Goal: Task Accomplishment & Management: Manage account settings

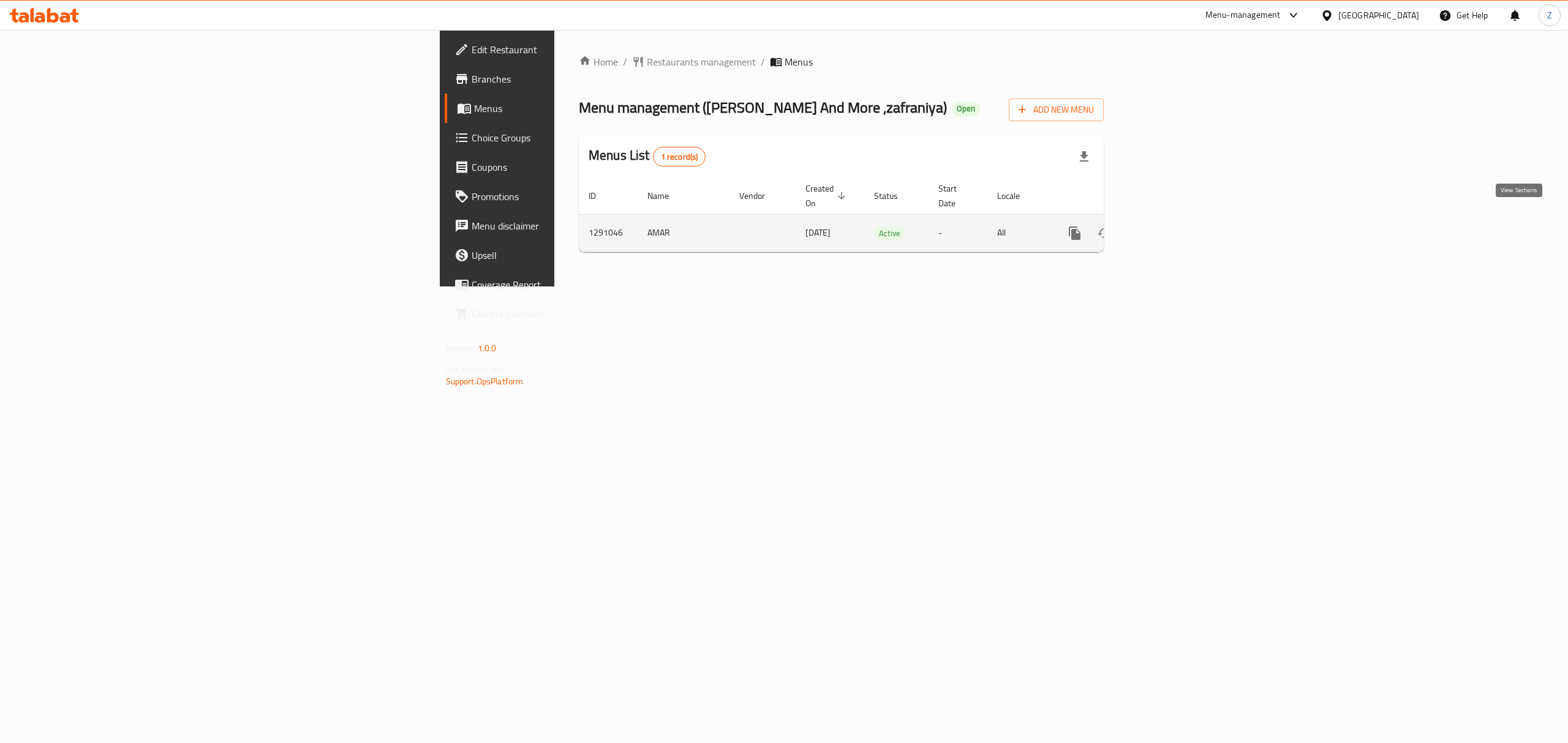
click at [1170, 226] on icon "enhanced table" at bounding box center [1163, 233] width 15 height 15
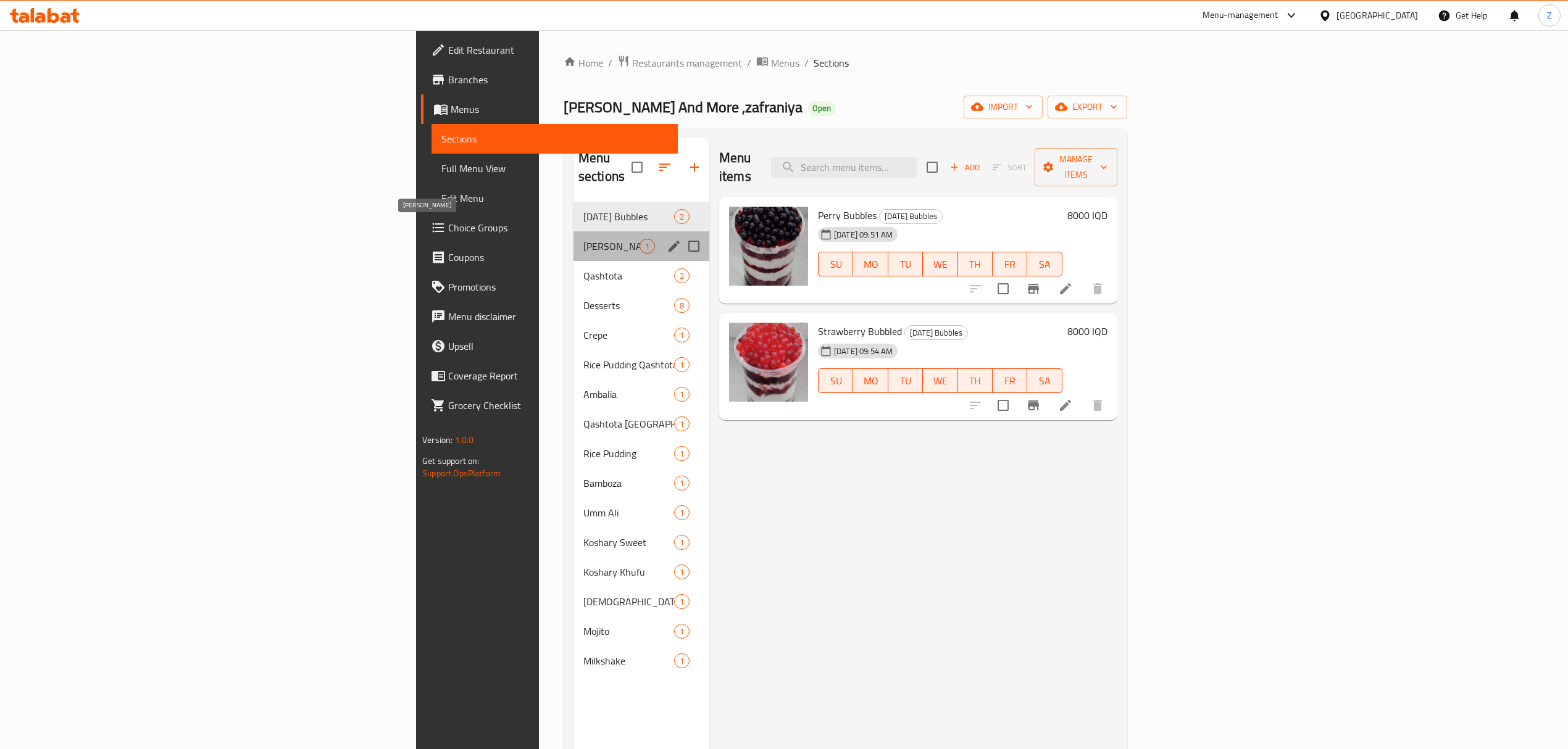
click at [584, 239] on span "[PERSON_NAME]" at bounding box center [611, 246] width 56 height 15
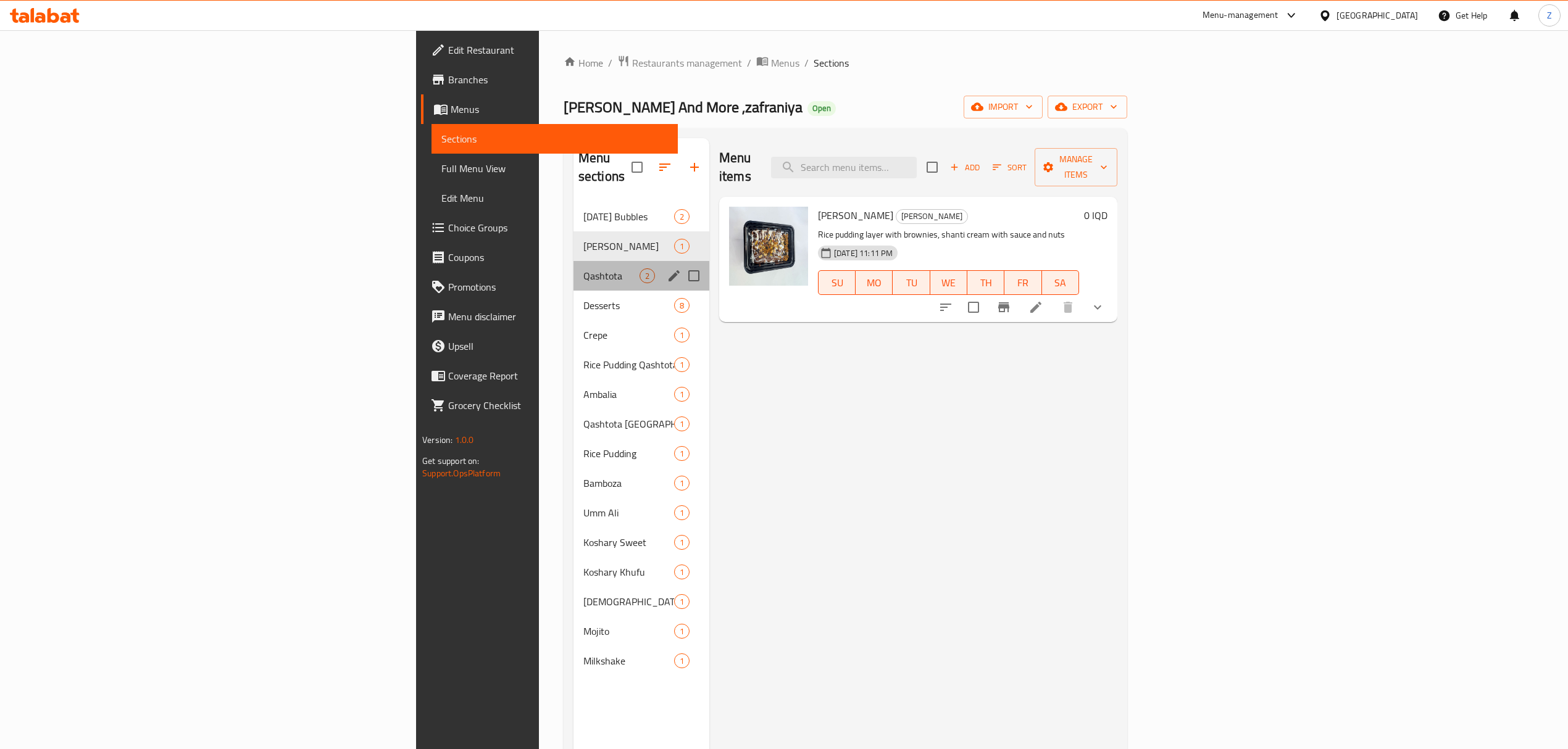
click at [573, 261] on div "Qashtota 2" at bounding box center [641, 275] width 136 height 29
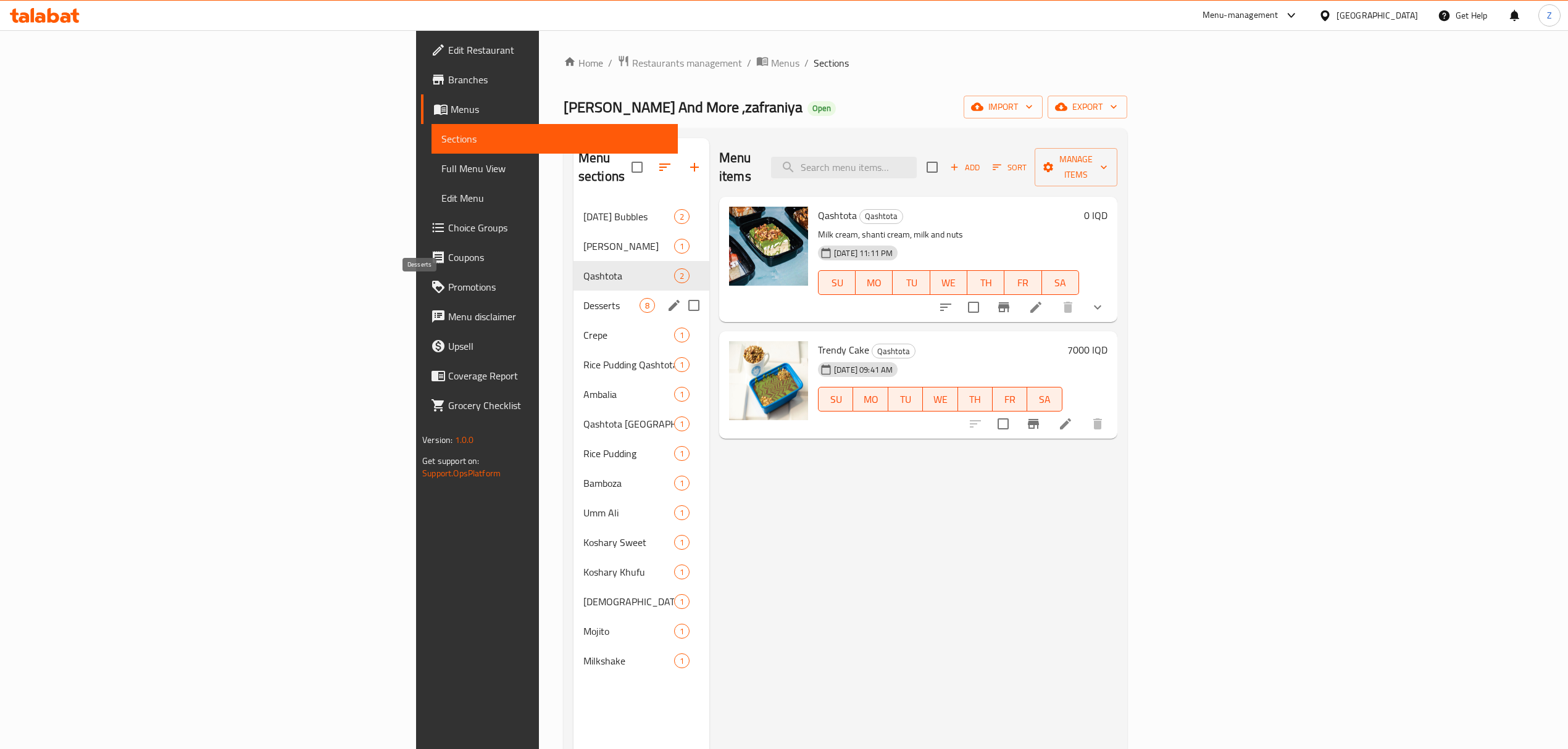
click at [584, 299] on span "Desserts" at bounding box center [611, 306] width 56 height 15
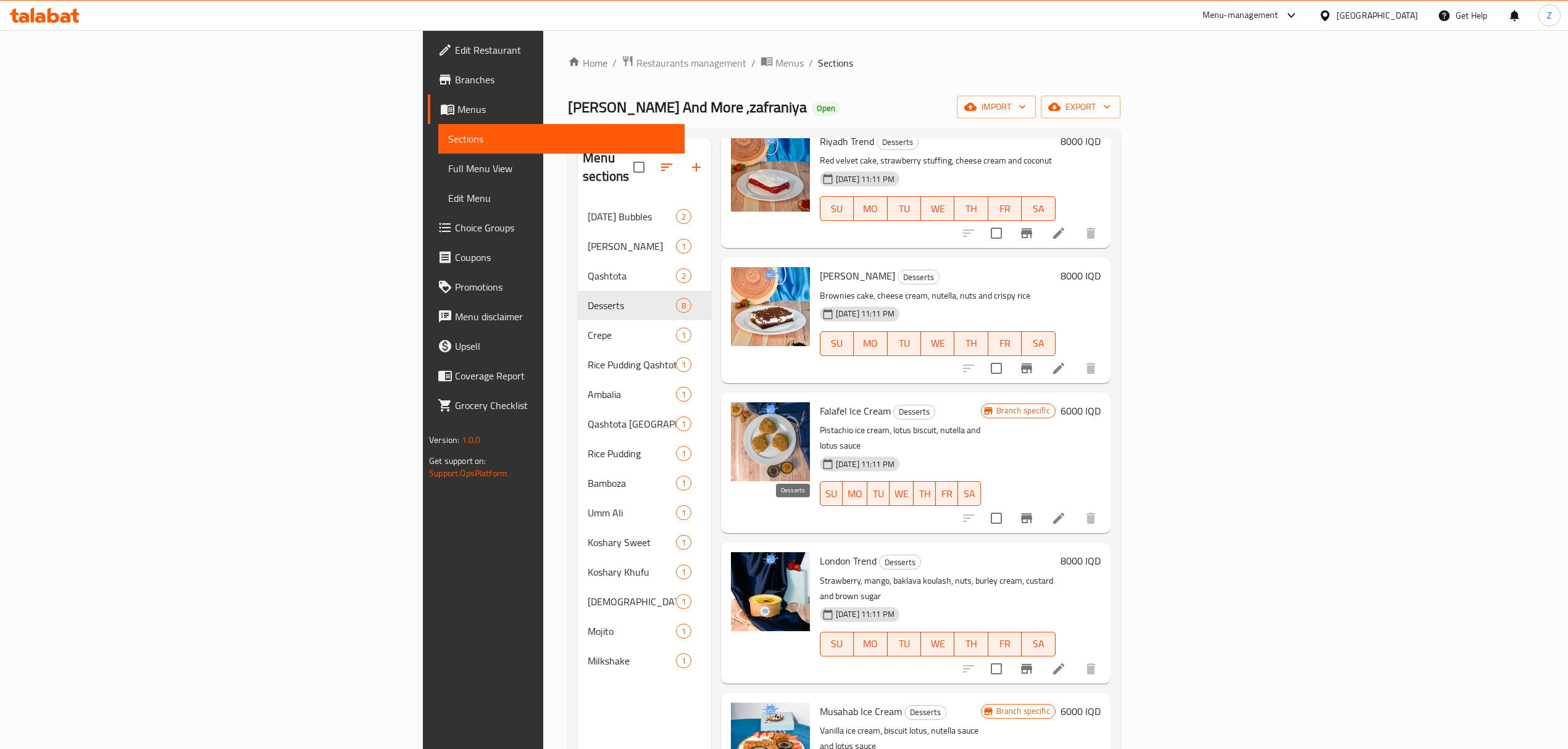
scroll to position [173, 0]
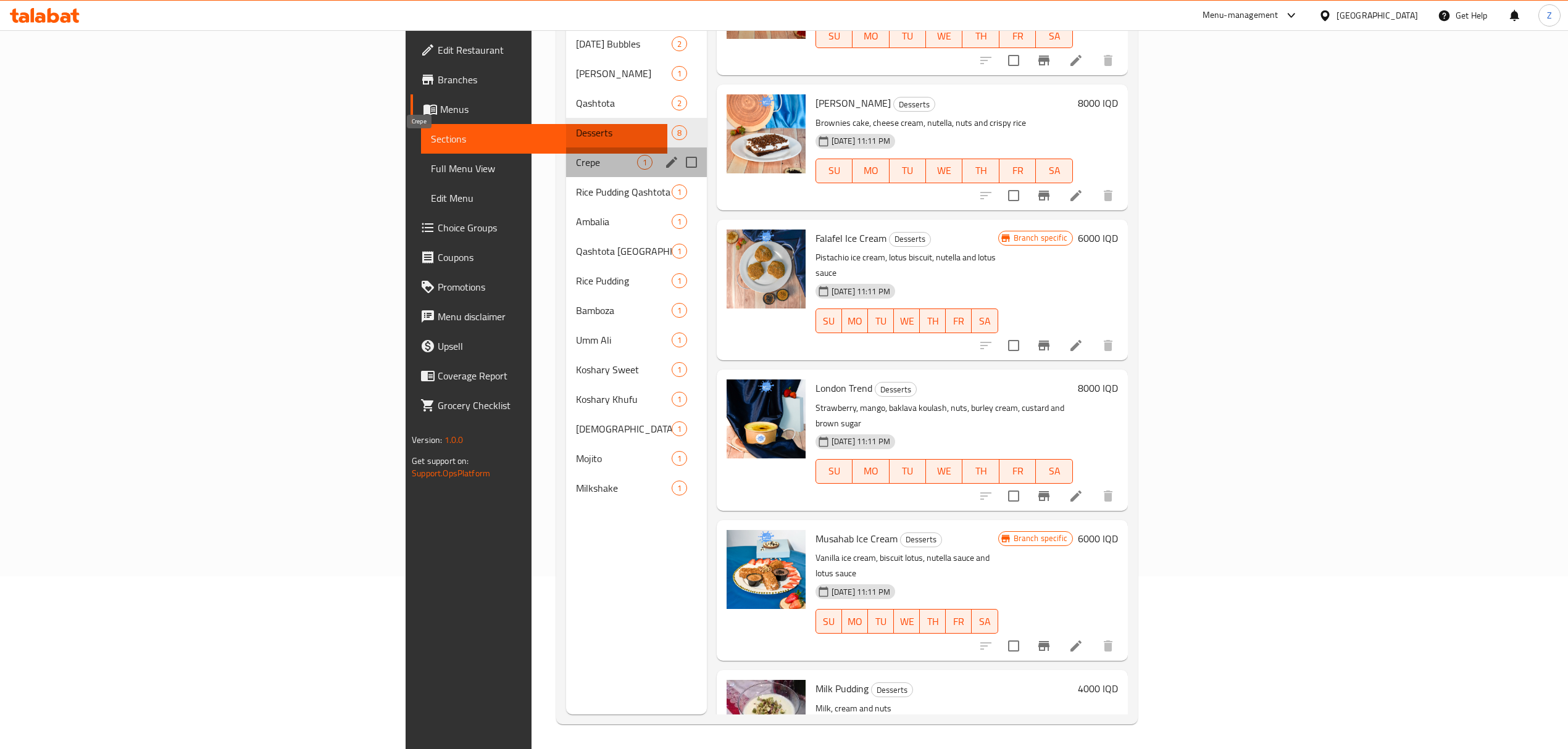
click at [576, 155] on span "Crepe" at bounding box center [606, 162] width 60 height 15
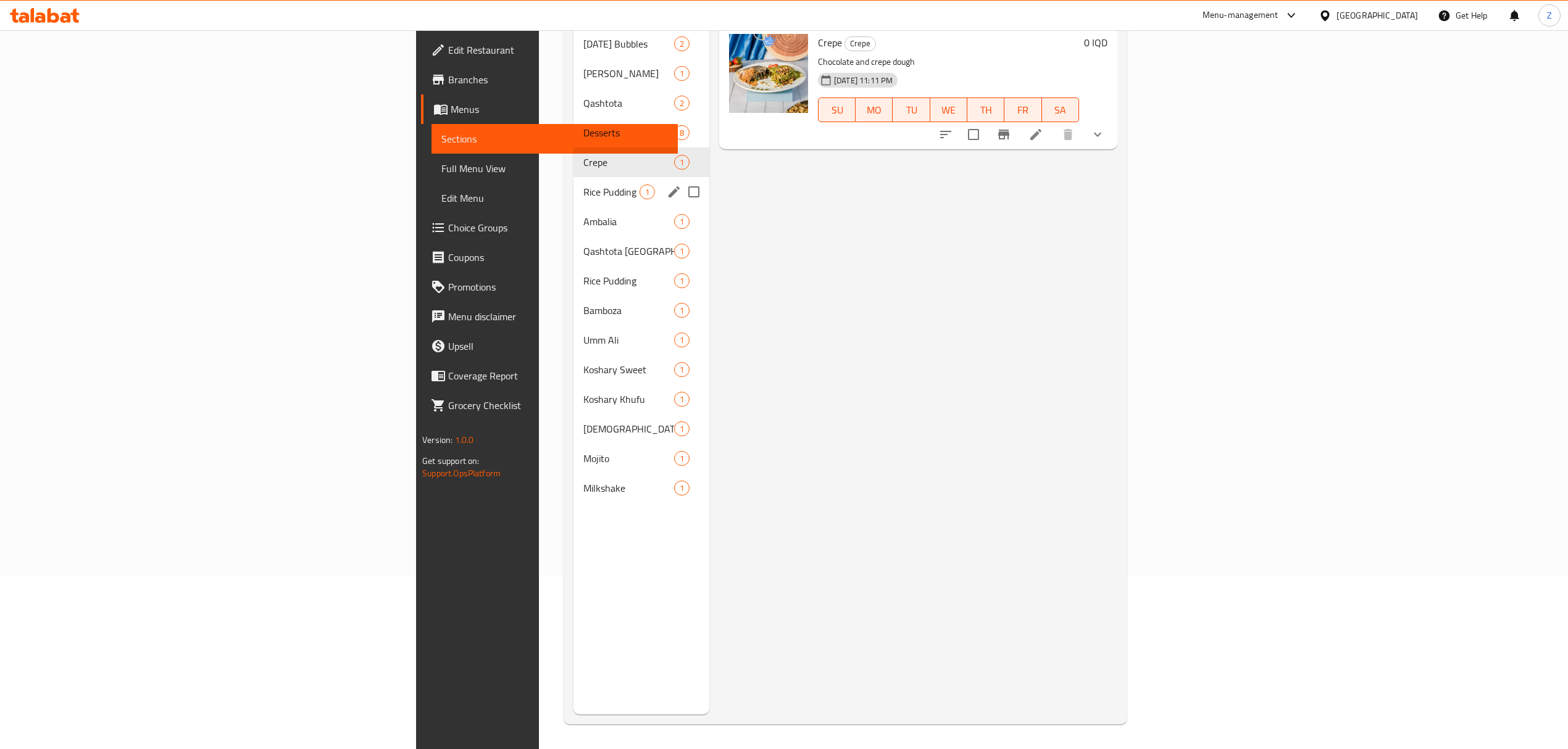
click at [573, 177] on div "Rice Pudding Qashtota 1" at bounding box center [641, 191] width 136 height 29
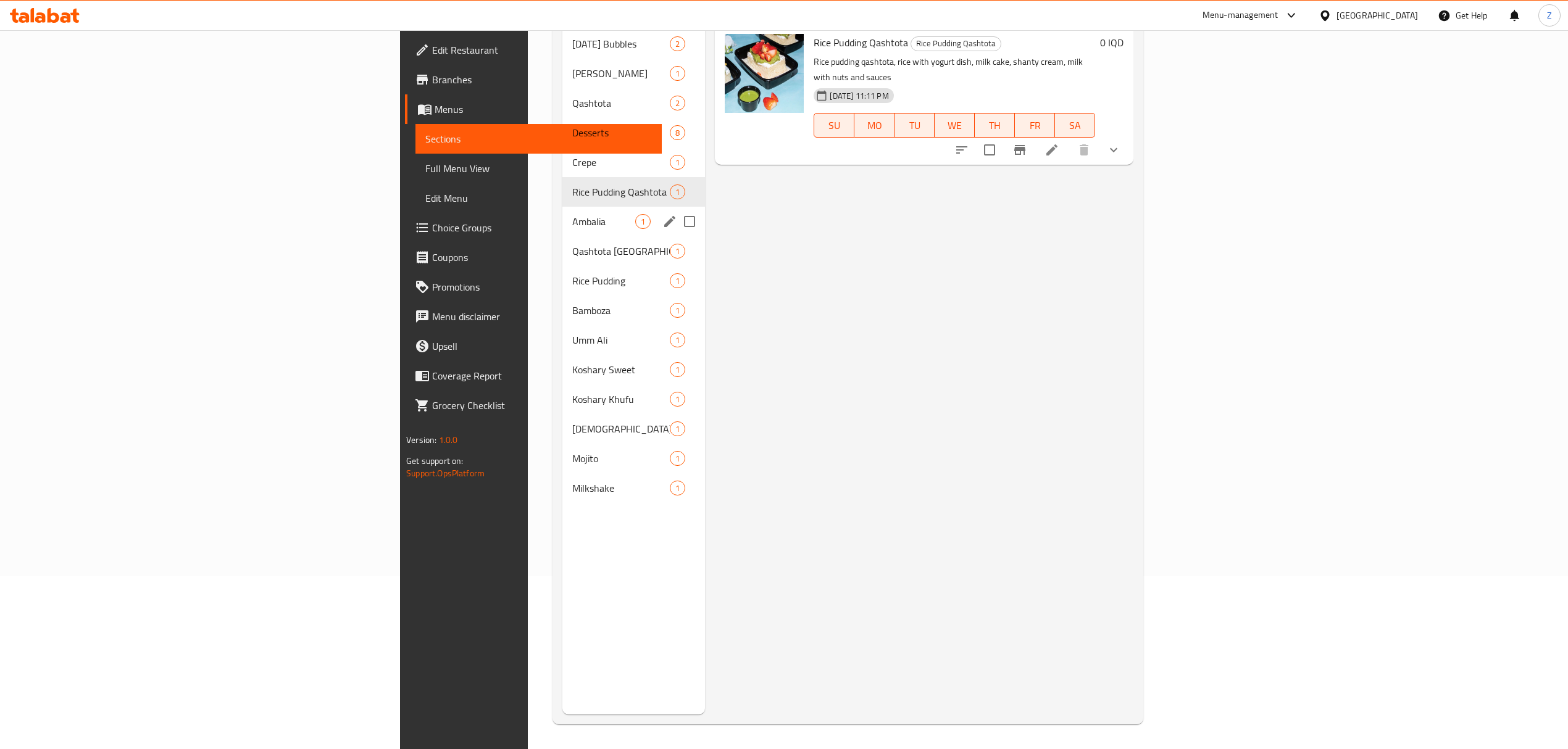
click at [572, 214] on span "Ambalia" at bounding box center [603, 221] width 63 height 15
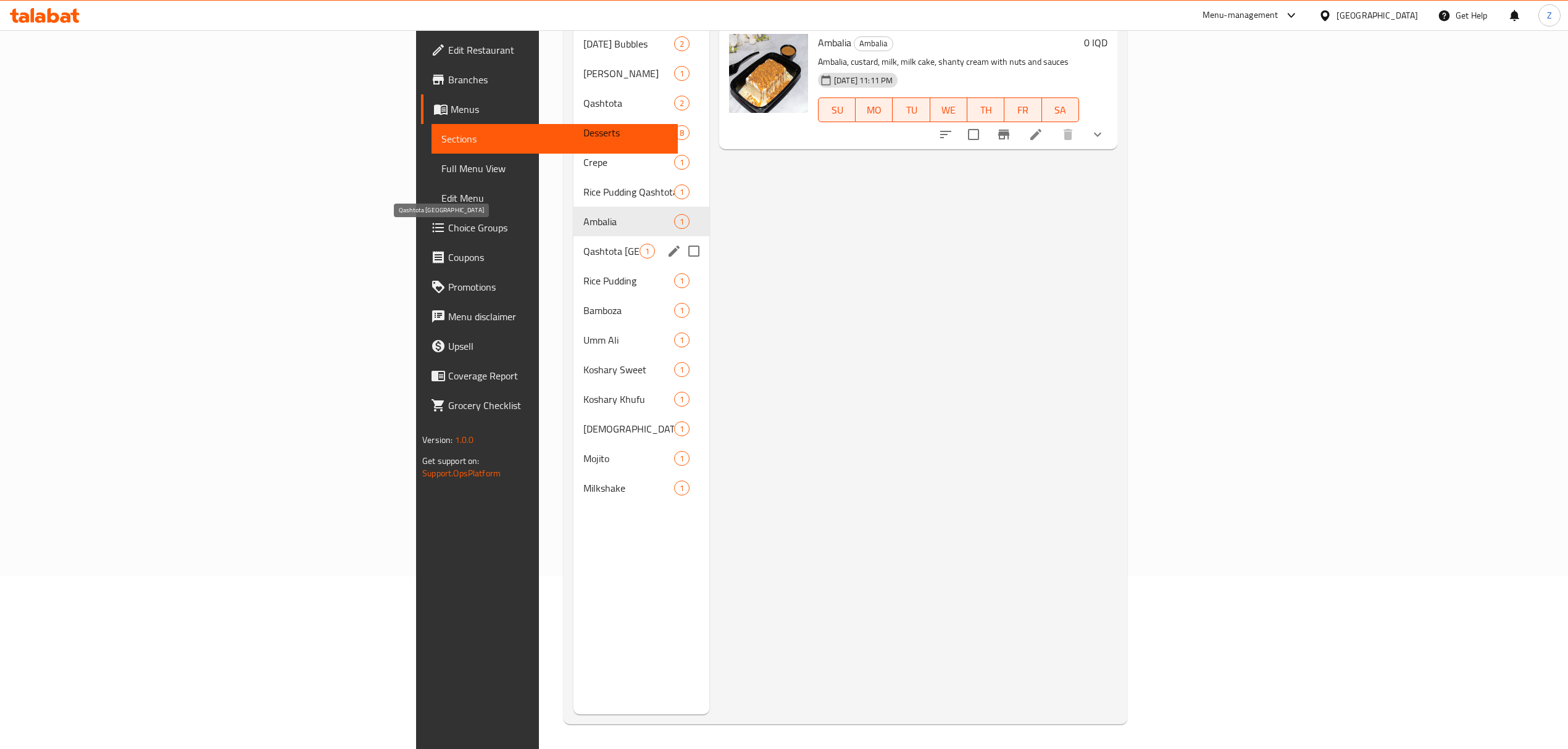
click at [584, 243] on span "Qashtota [GEOGRAPHIC_DATA]" at bounding box center [611, 251] width 56 height 15
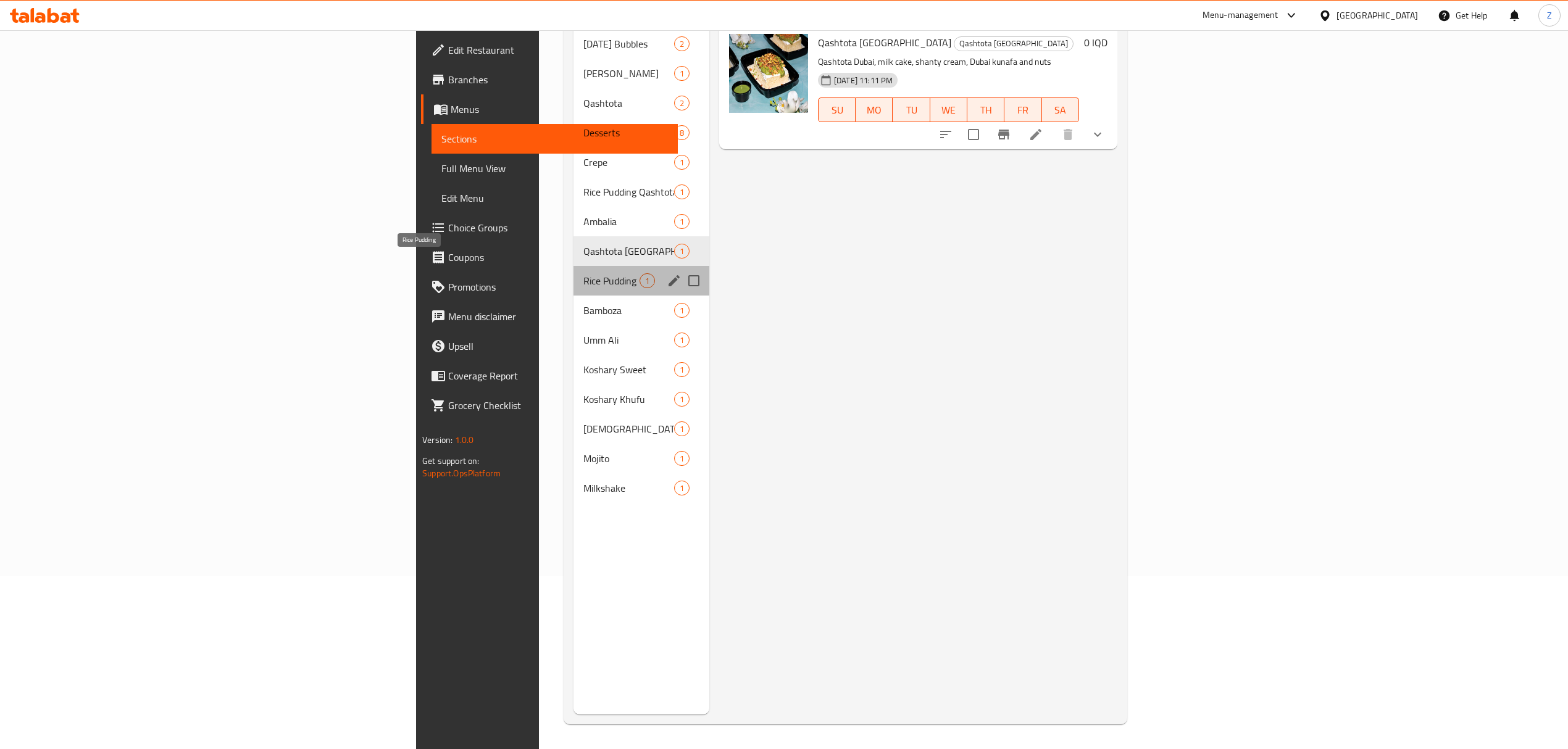
click at [584, 274] on span "Rice Pudding" at bounding box center [611, 281] width 56 height 15
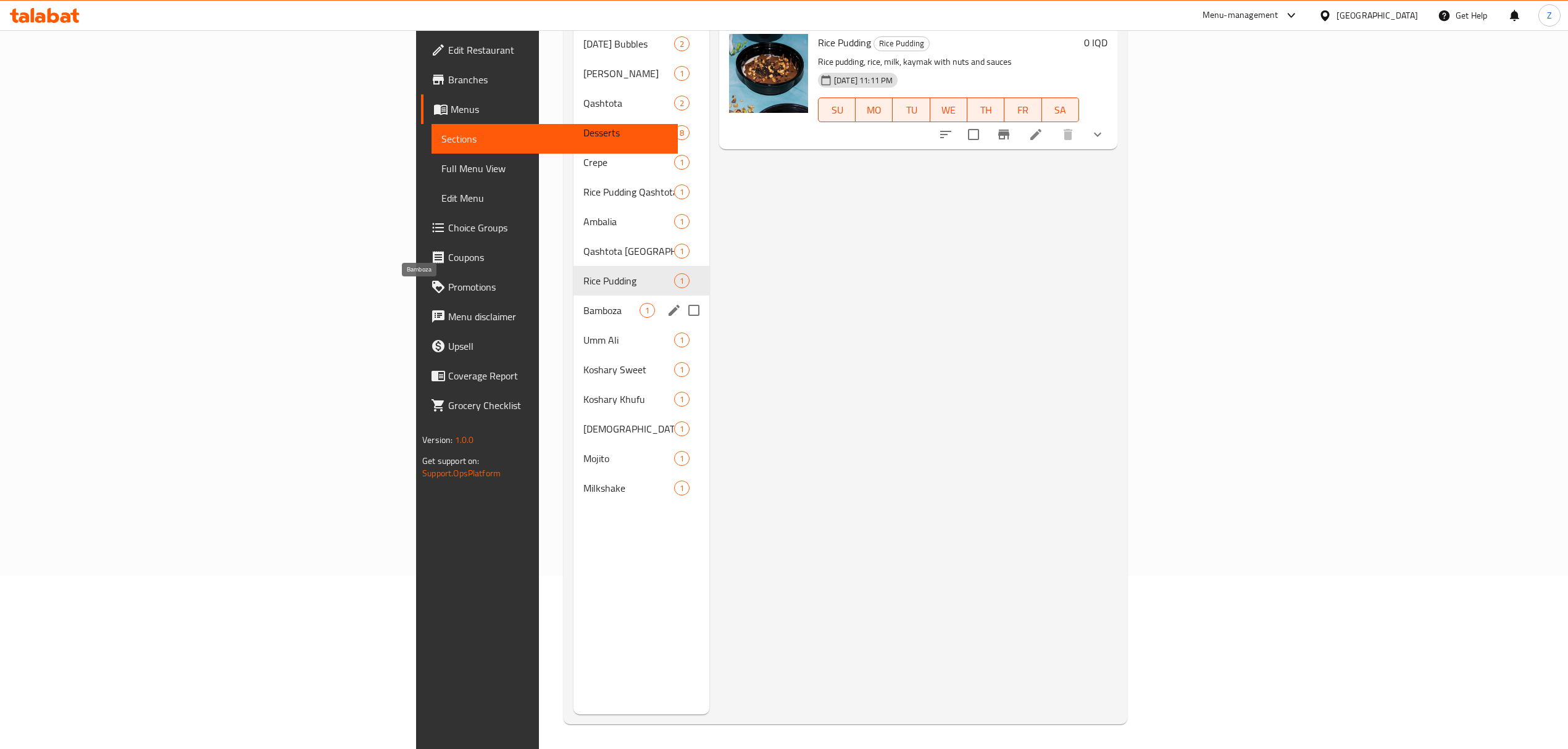
click at [584, 303] on span "Bamboza" at bounding box center [611, 310] width 56 height 15
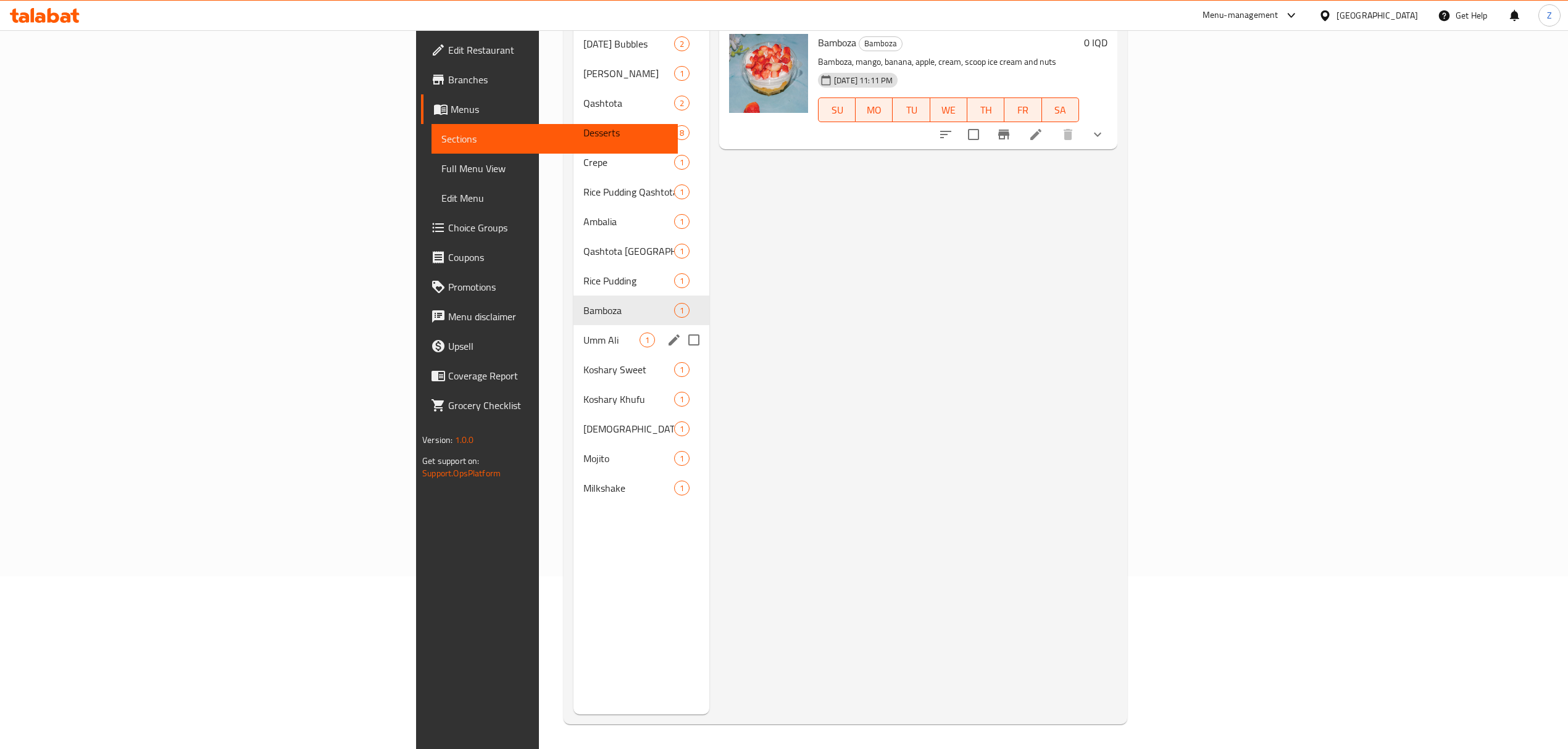
click at [573, 330] on div "Umm Ali 1" at bounding box center [641, 339] width 136 height 29
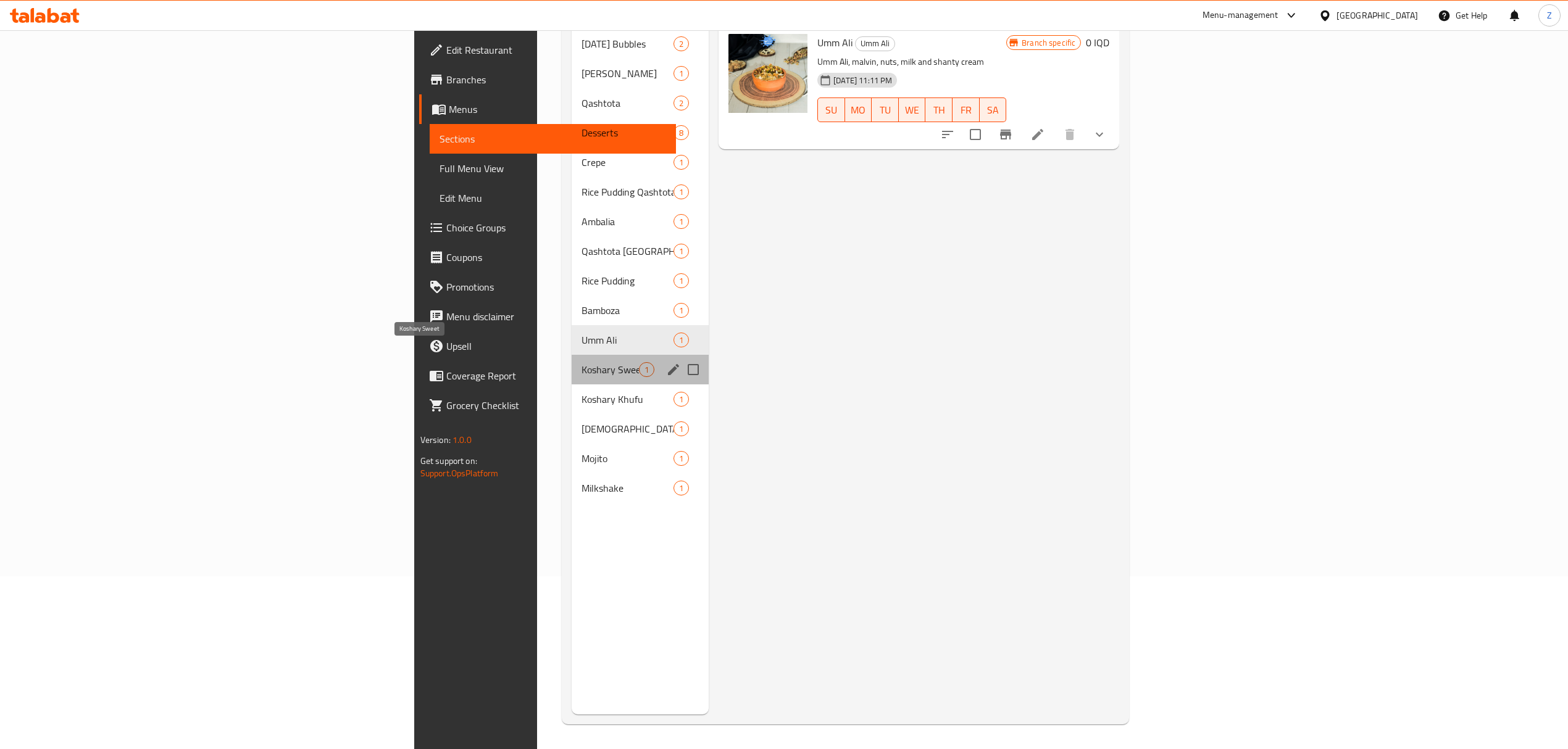
click at [582, 363] on span "Koshary Sweet" at bounding box center [610, 370] width 58 height 15
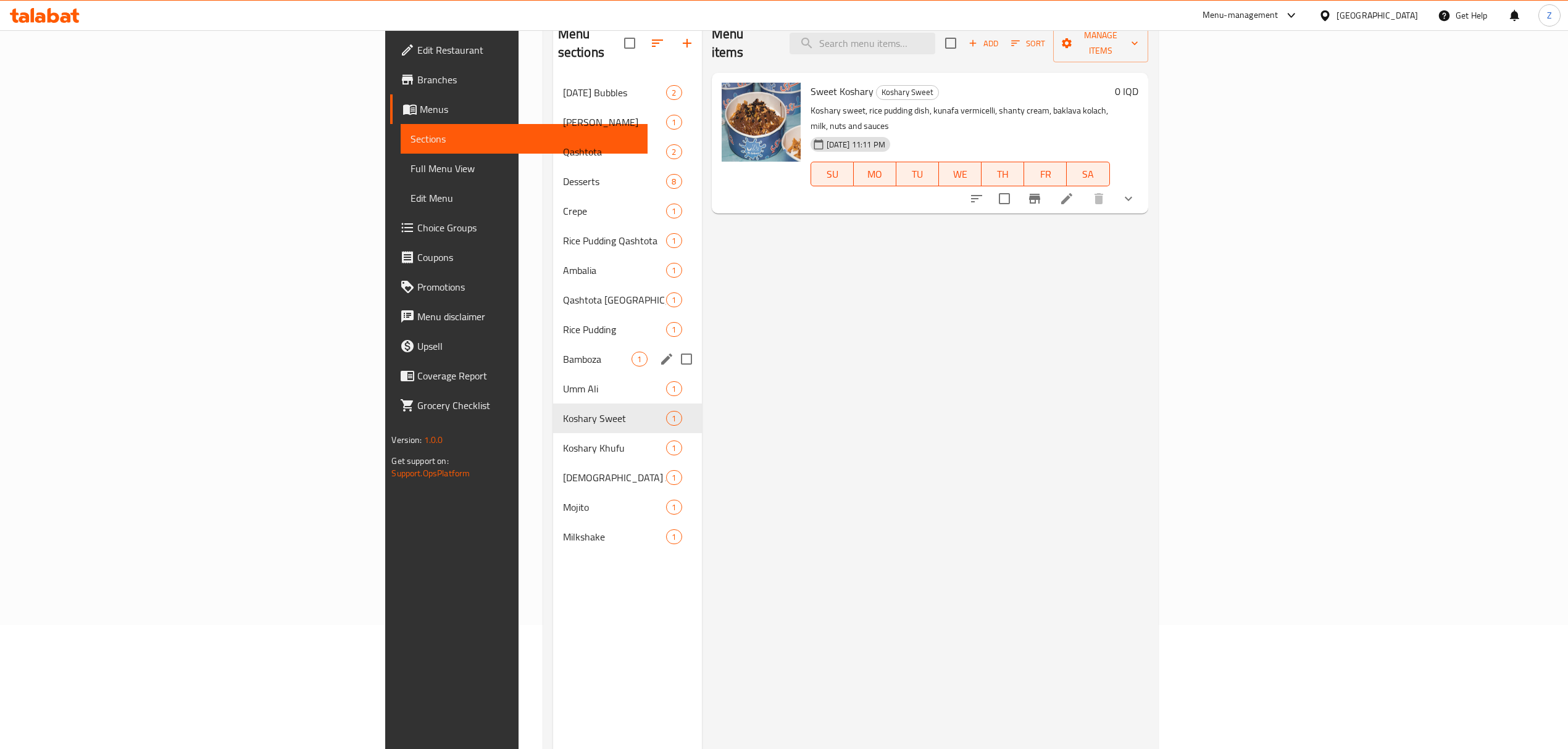
scroll to position [124, 0]
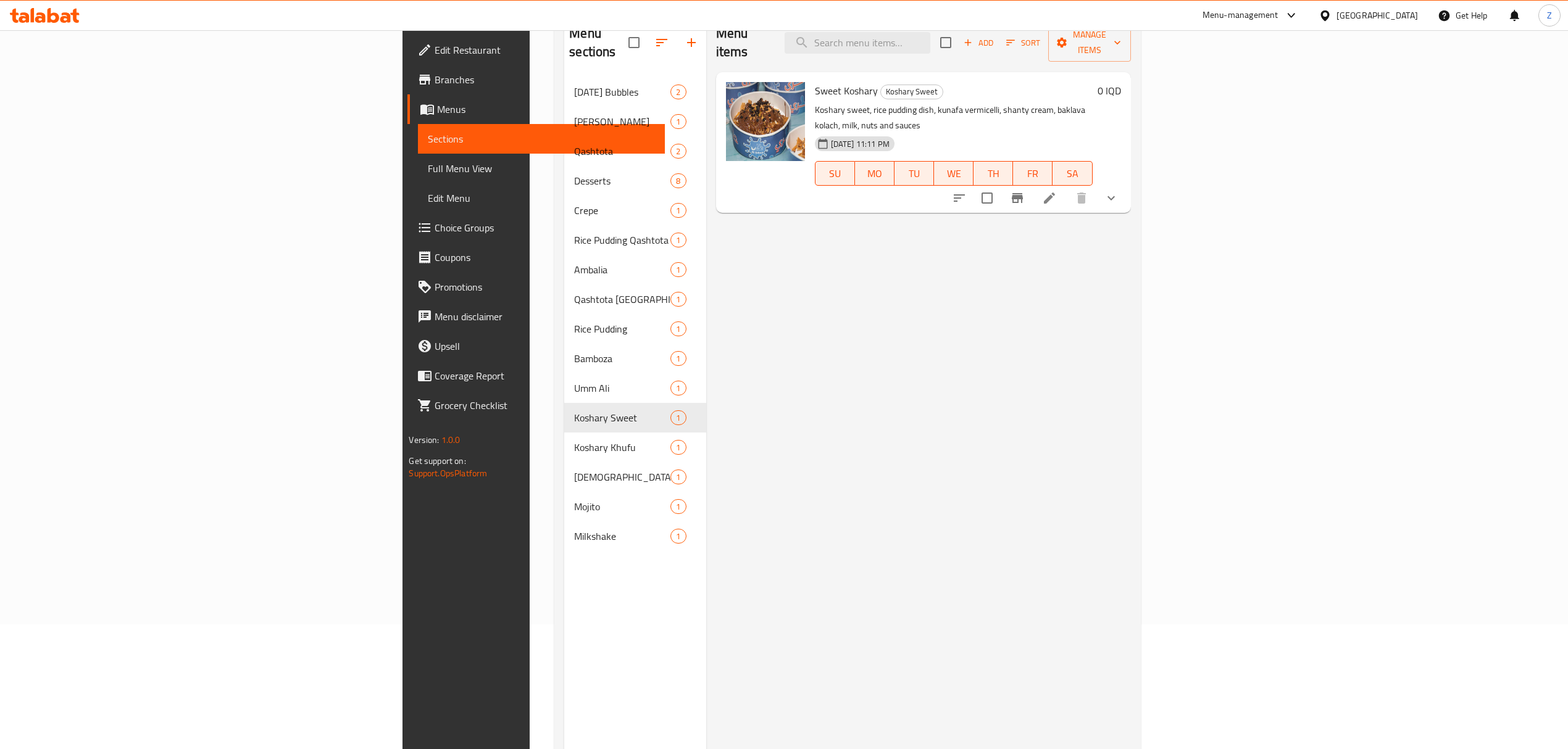
click at [1067, 187] on li at bounding box center [1049, 198] width 35 height 22
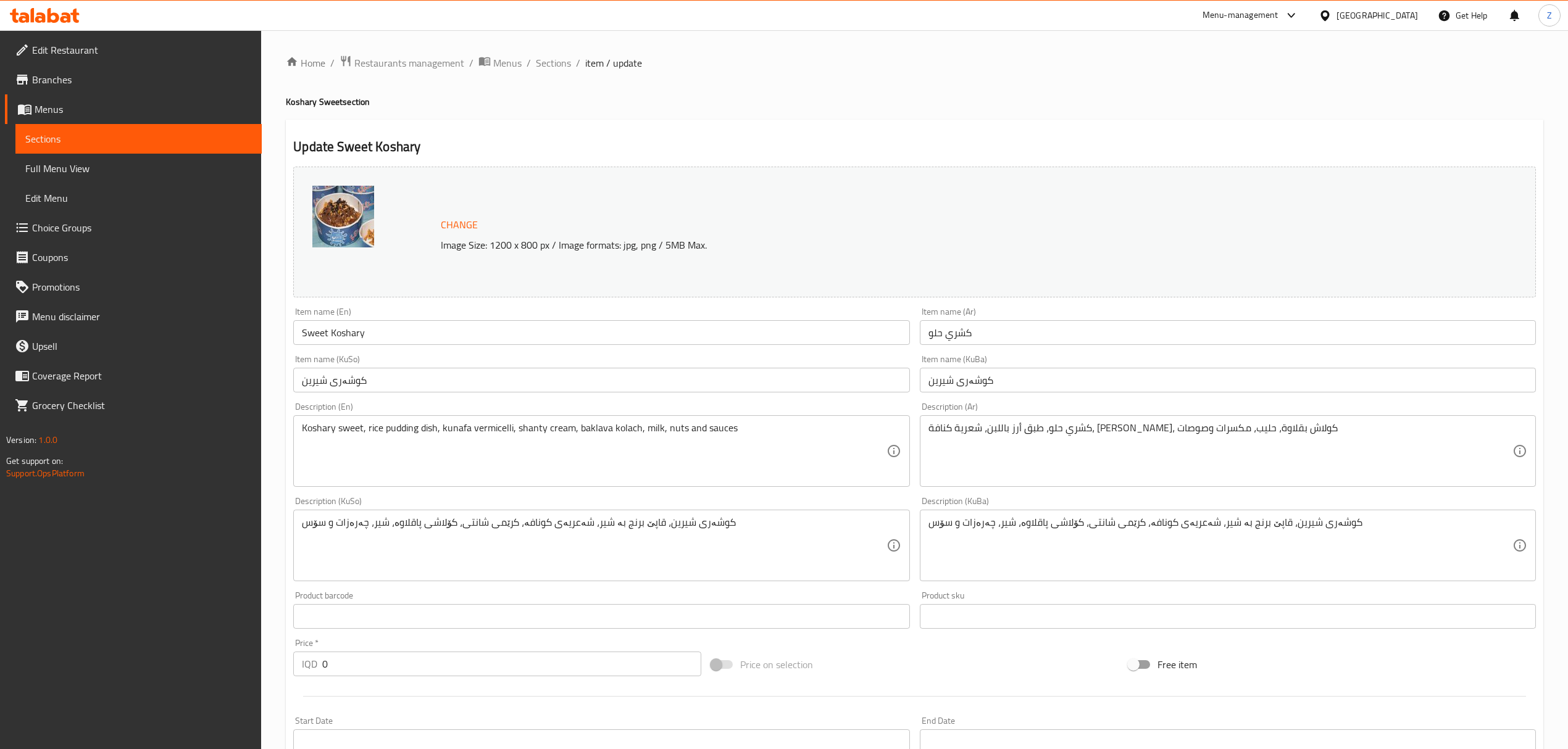
click at [926, 335] on input "كشري حلو" at bounding box center [1227, 333] width 616 height 25
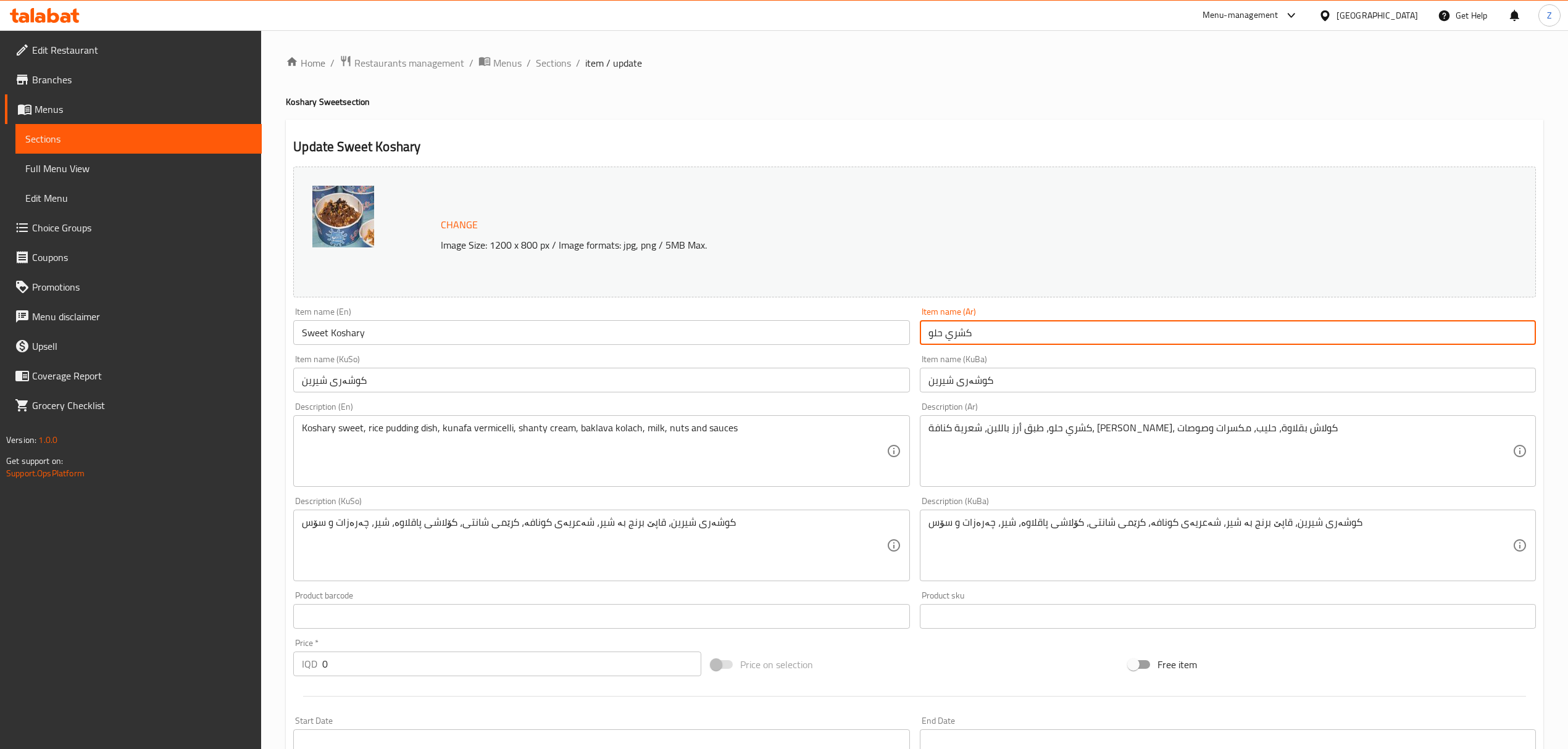
click at [925, 333] on input "كشري حلو" at bounding box center [1227, 333] width 616 height 25
type input "كشري حلو كبير"
click at [408, 336] on input "Sweet Koshary" at bounding box center [601, 333] width 616 height 25
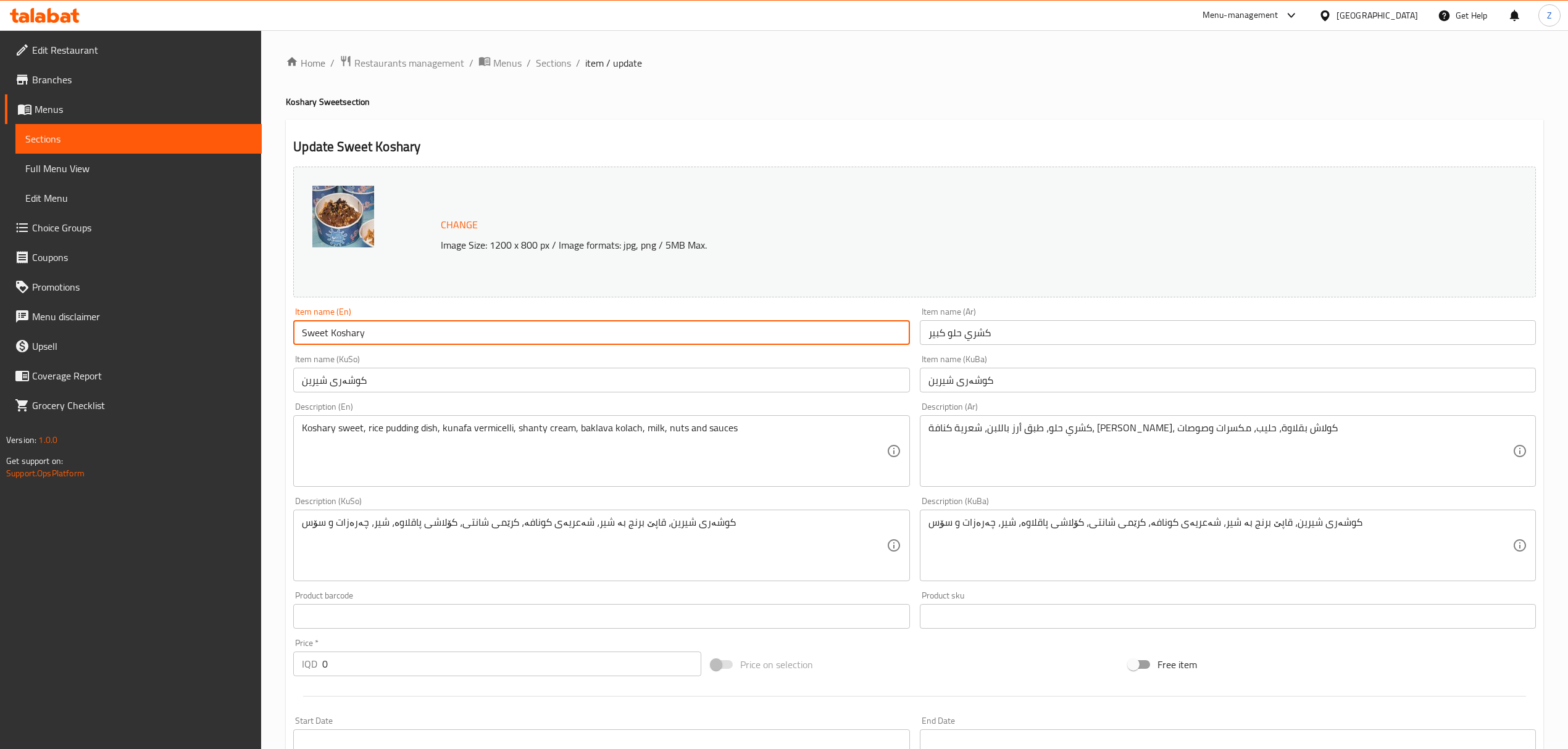
click at [305, 337] on input "Sweet Koshary" at bounding box center [601, 333] width 616 height 25
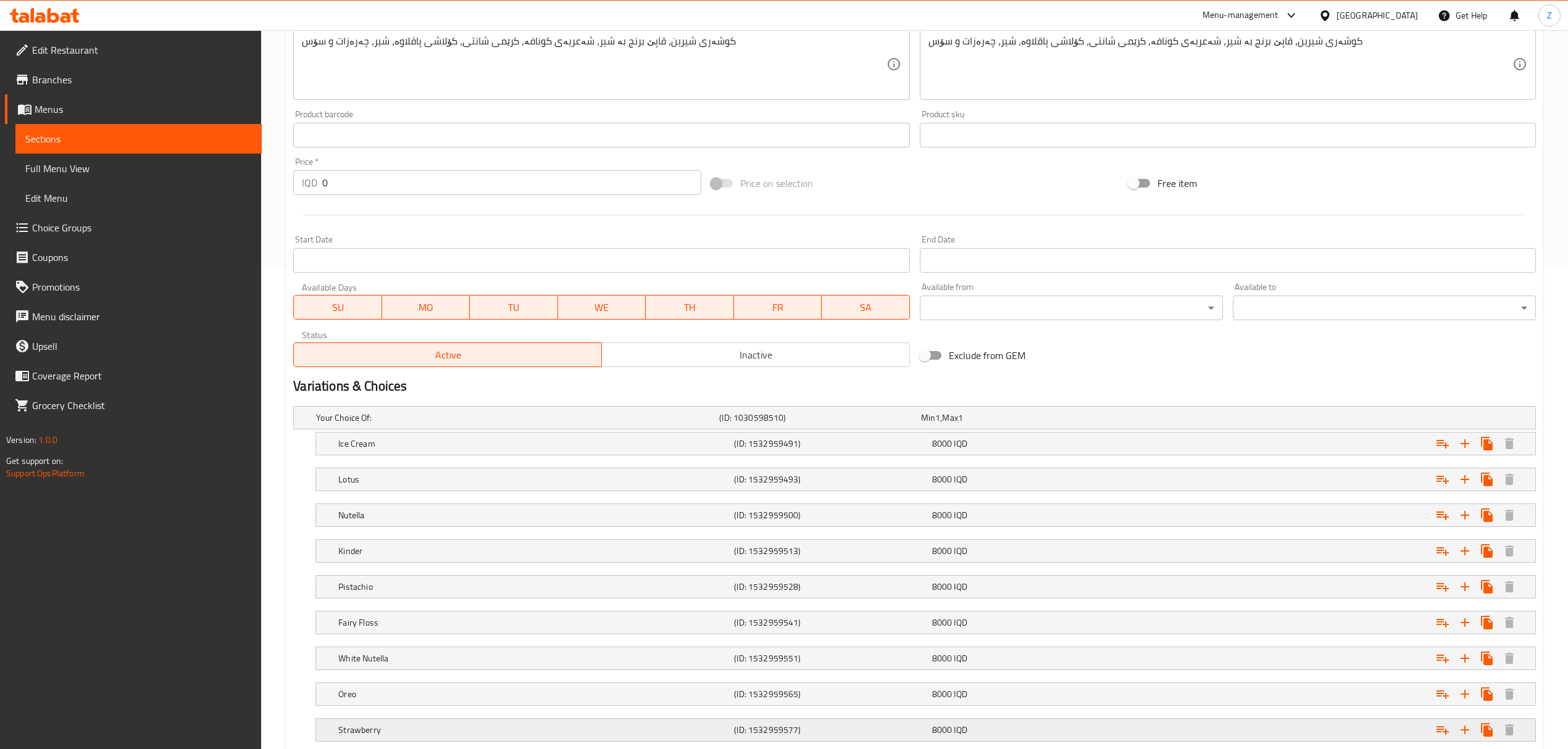
scroll to position [674, 0]
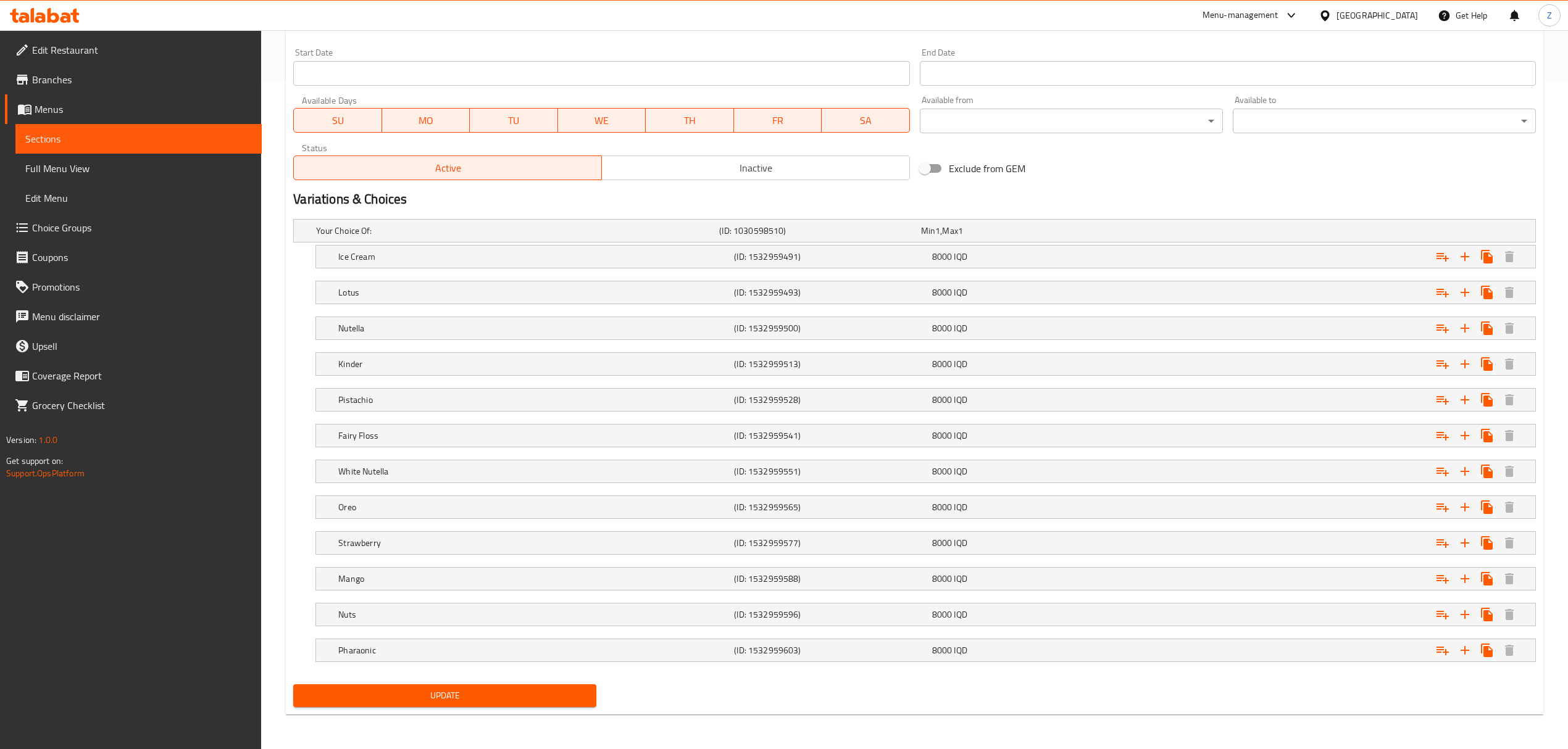
type input "Large Sweet Koshary"
click at [430, 695] on span "Update" at bounding box center [444, 696] width 283 height 15
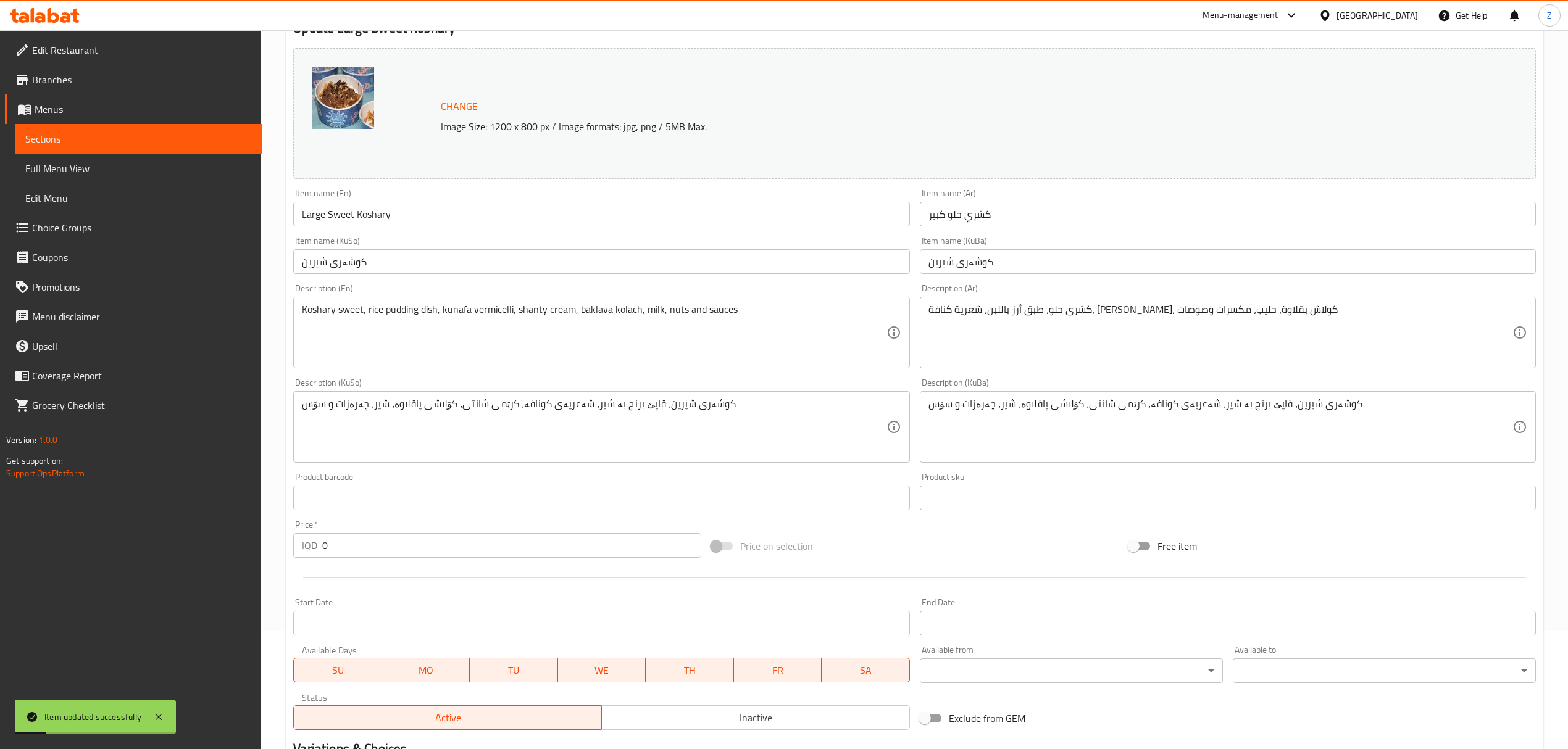
scroll to position [0, 0]
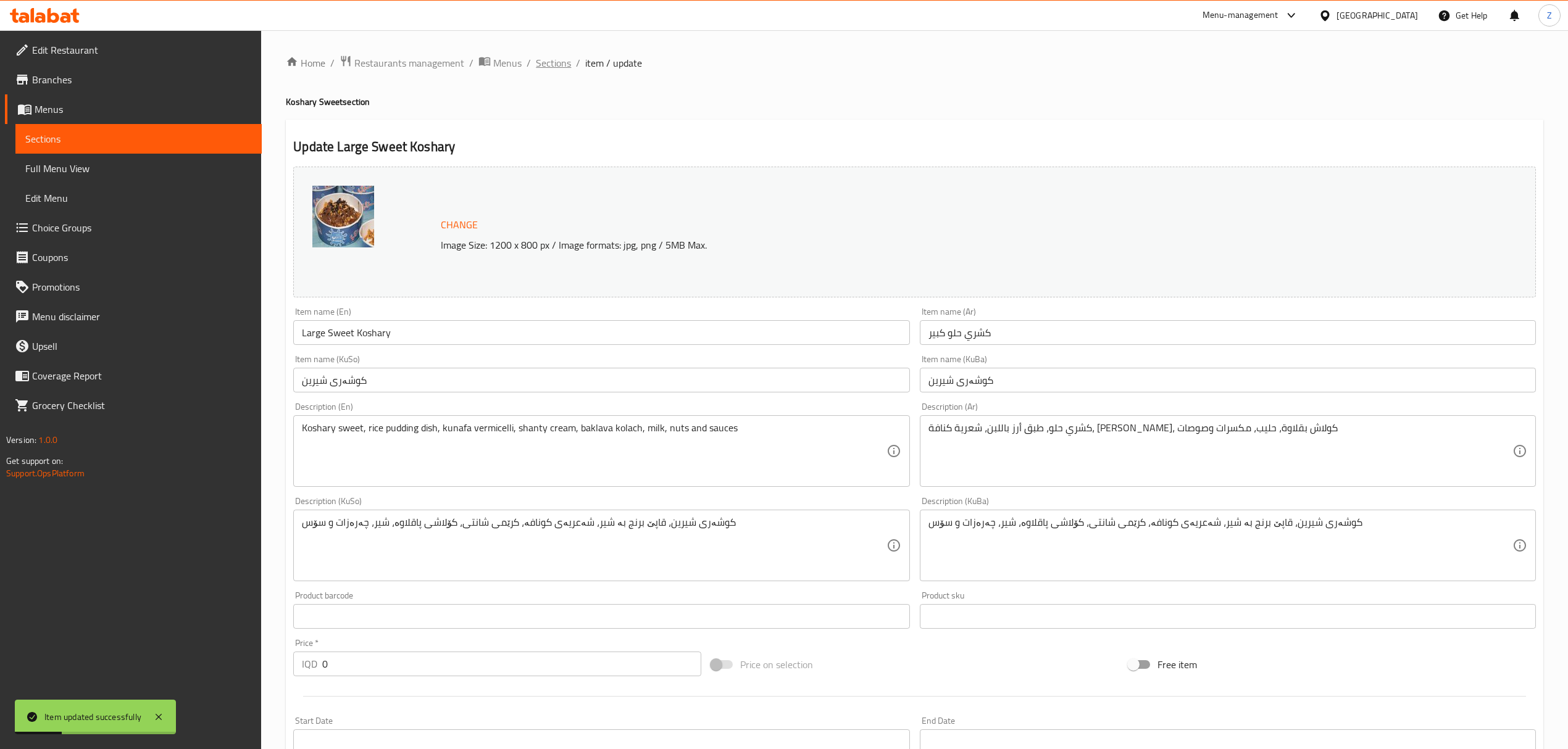
click at [545, 67] on span "Sections" at bounding box center [553, 63] width 36 height 15
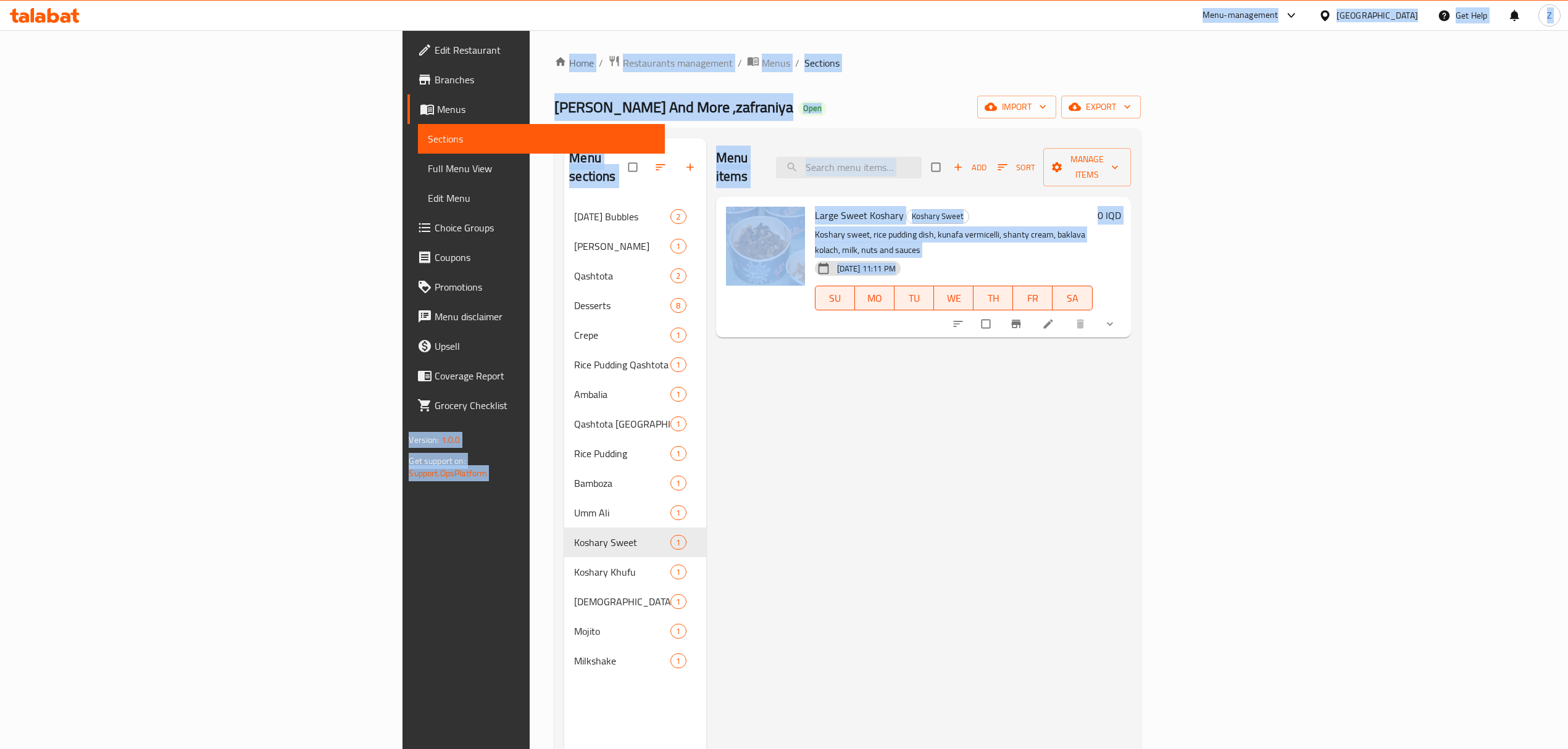
click at [877, 577] on div "Menu items Add Sort Manage items Large Sweet Koshary Koshary Sweet Koshary swee…" at bounding box center [919, 513] width 425 height 749
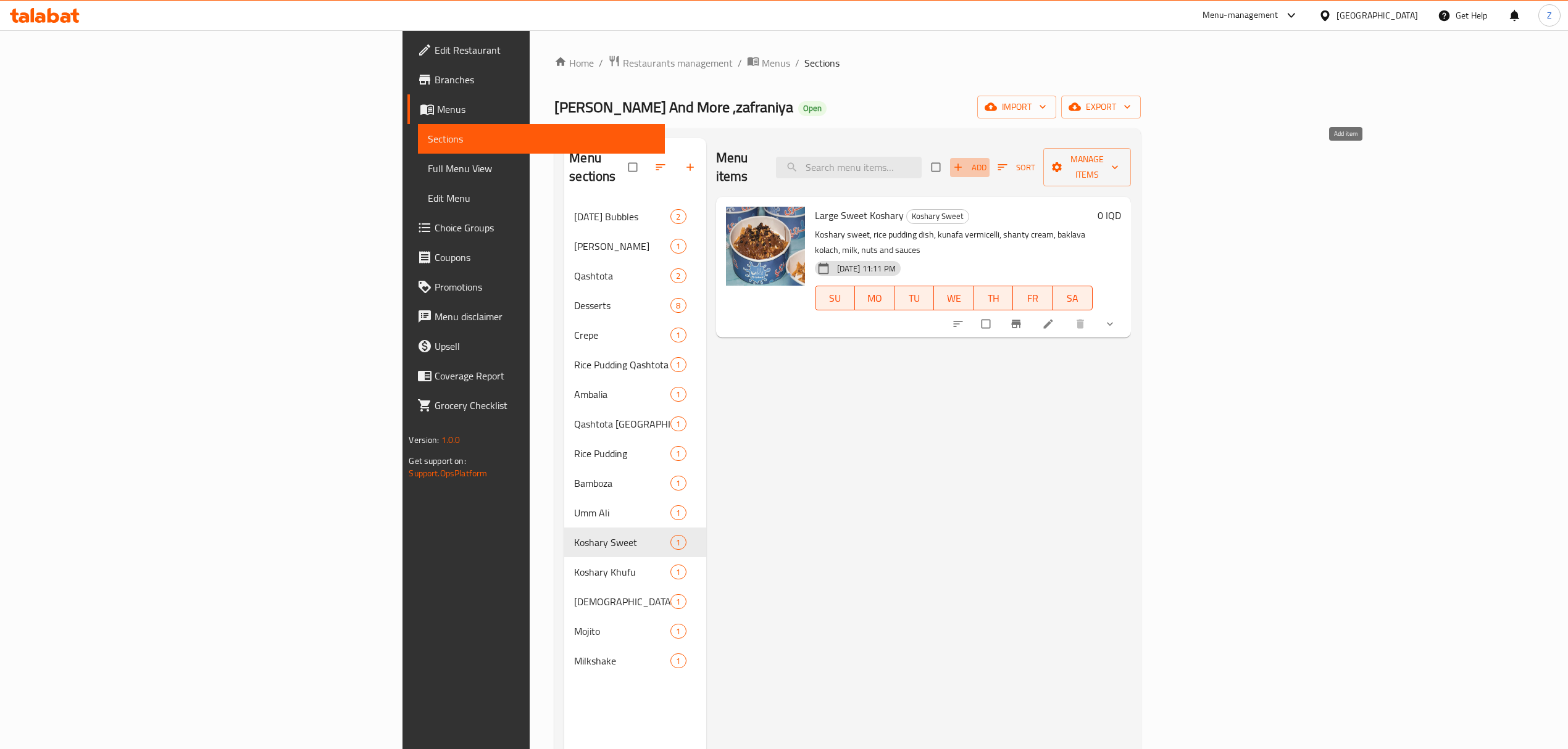
click at [986, 161] on span "Add" at bounding box center [970, 168] width 34 height 14
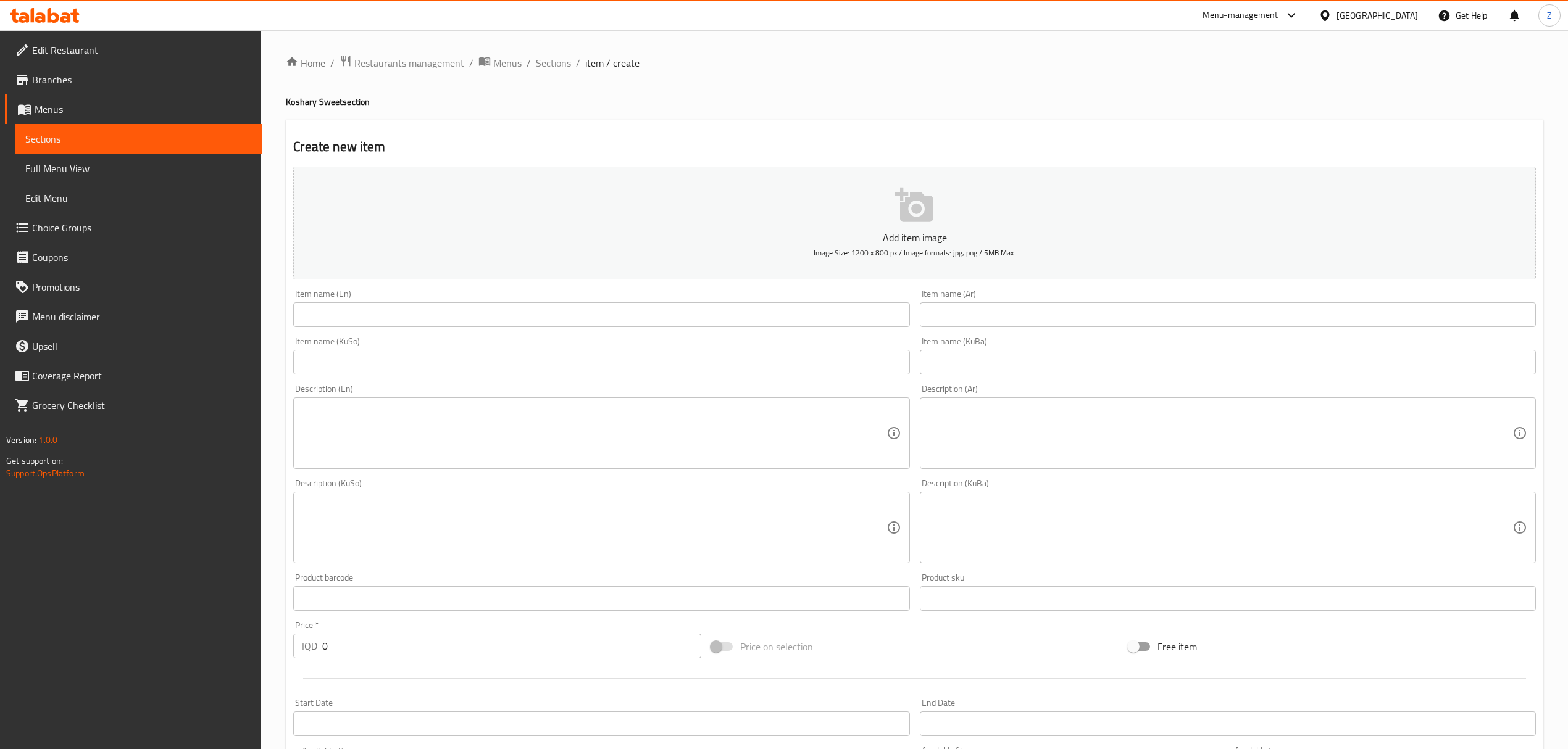
click at [1157, 313] on input "text" at bounding box center [1227, 315] width 616 height 25
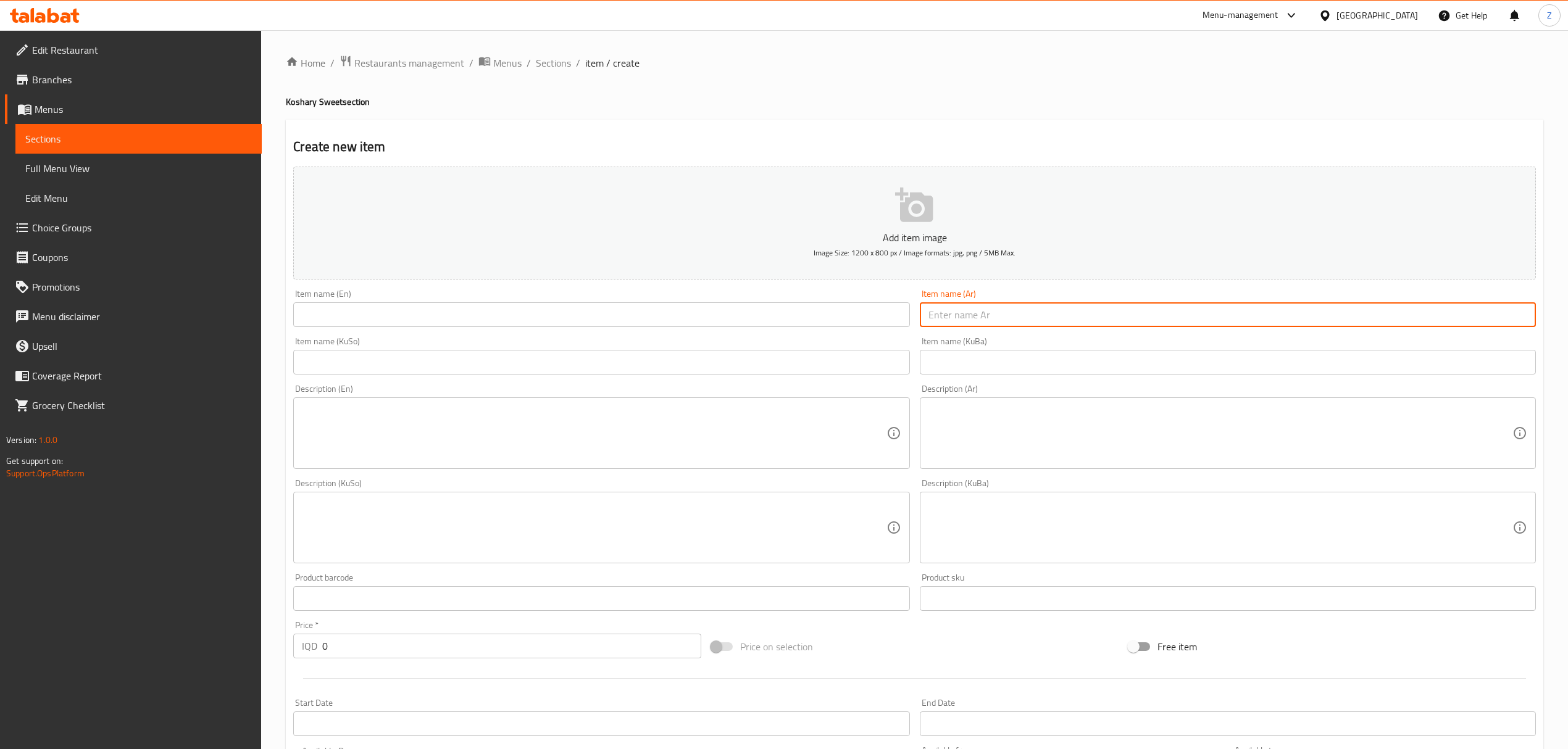
paste input "ضيفيلي هذا الطبق جديد اسمه : كشري وسط المكونات : رز بلبن محلى شعرية كنافة [PERS…"
type input "ضيفيلي هذا الطبق جديد اسمه : كشري وسط المكونات : رز بلبن محلى شعرية كنافة [PERS…"
click at [1247, 317] on input "ضيفيلي هذا الطبق جديد اسمه : كشري وسط المكونات : رز بلبن محلى شعرية كنافة [PERS…" at bounding box center [1227, 315] width 616 height 25
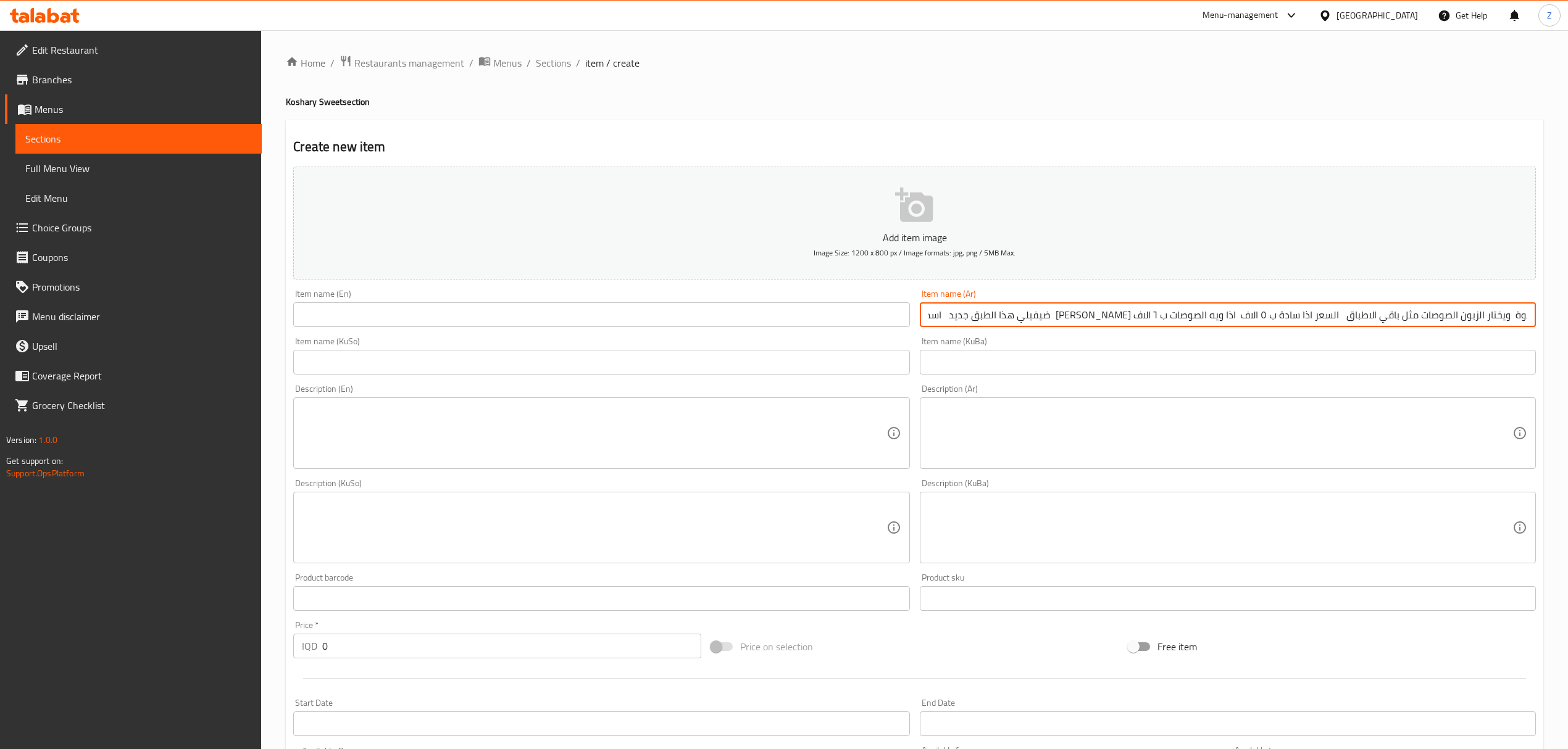
click at [1247, 317] on input "ضيفيلي هذا الطبق جديد اسمه : كشري وسط المكونات : رز بلبن محلى شعرية كنافة [PERS…" at bounding box center [1227, 315] width 616 height 25
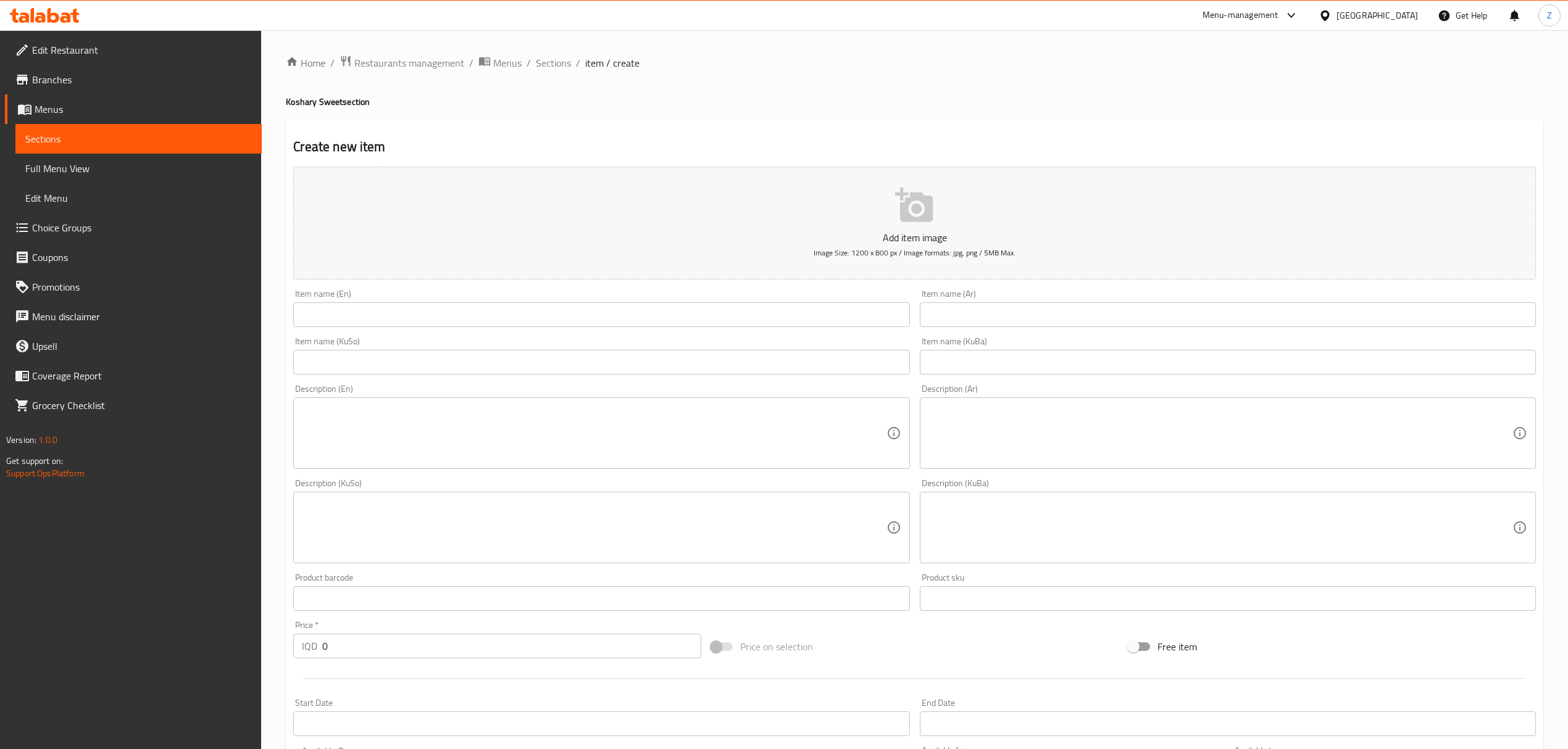
click at [978, 315] on input "text" at bounding box center [1227, 315] width 616 height 25
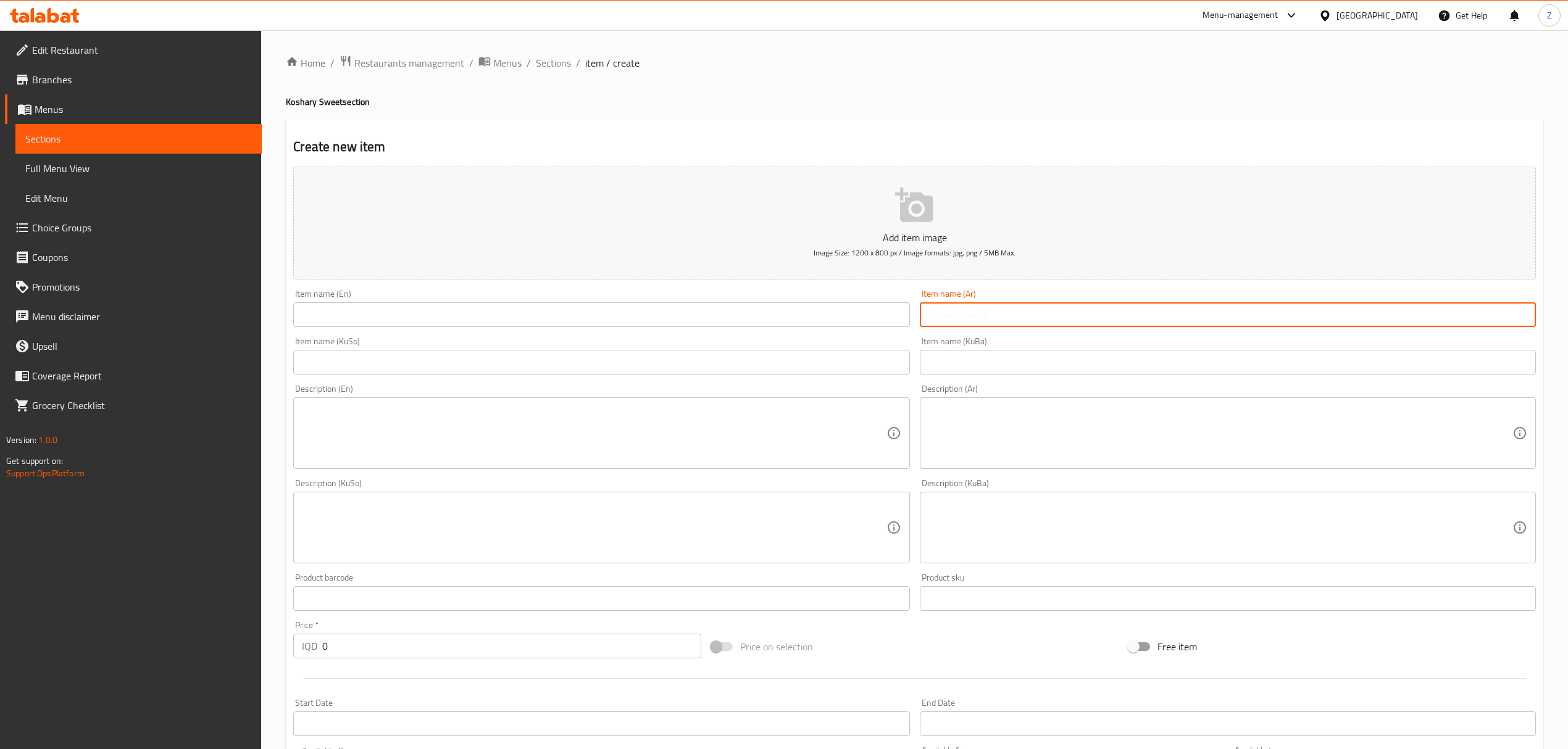
type input ";"
click at [887, 324] on input "text" at bounding box center [601, 315] width 616 height 25
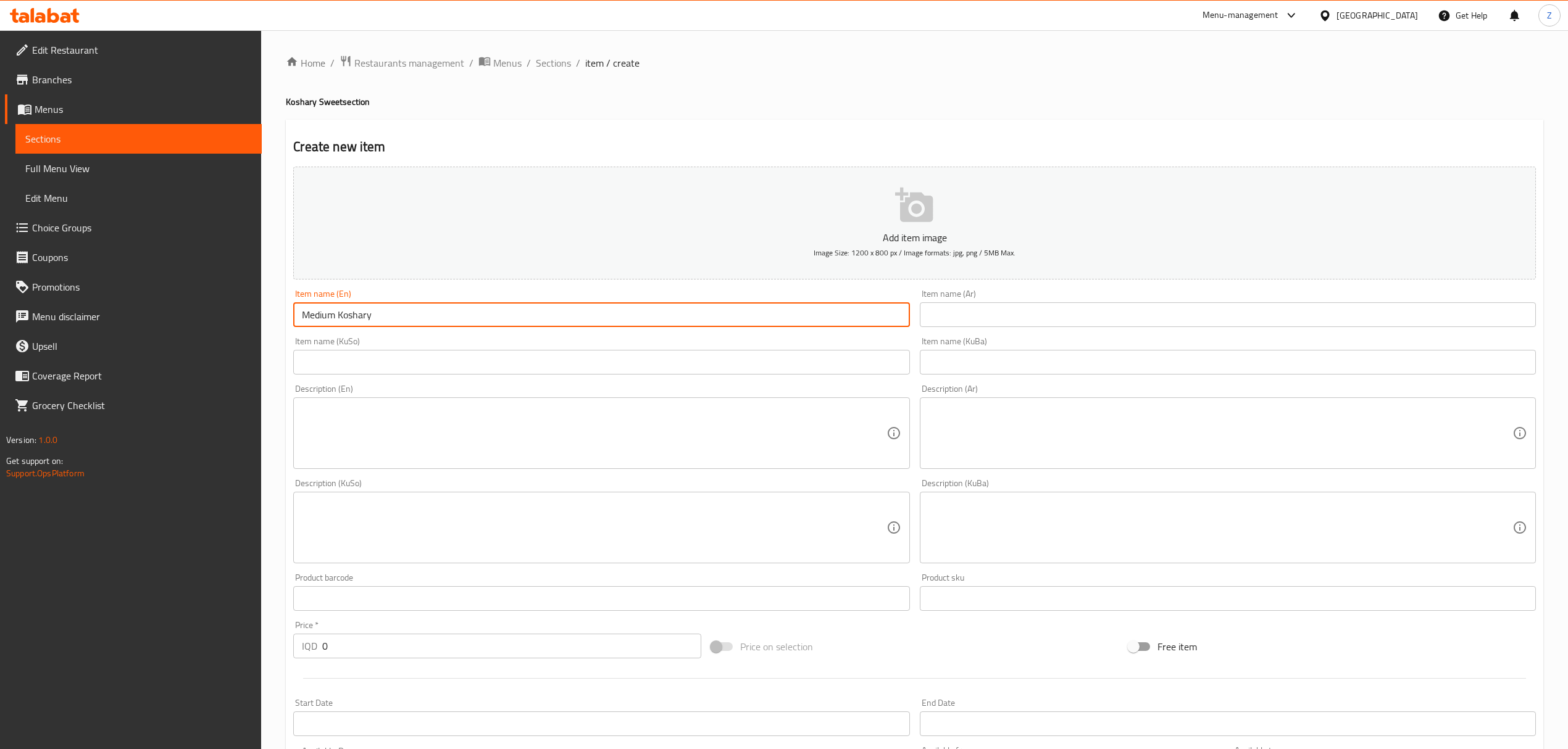
type input "Medium Koshary"
click at [1168, 322] on input "text" at bounding box center [1227, 315] width 616 height 25
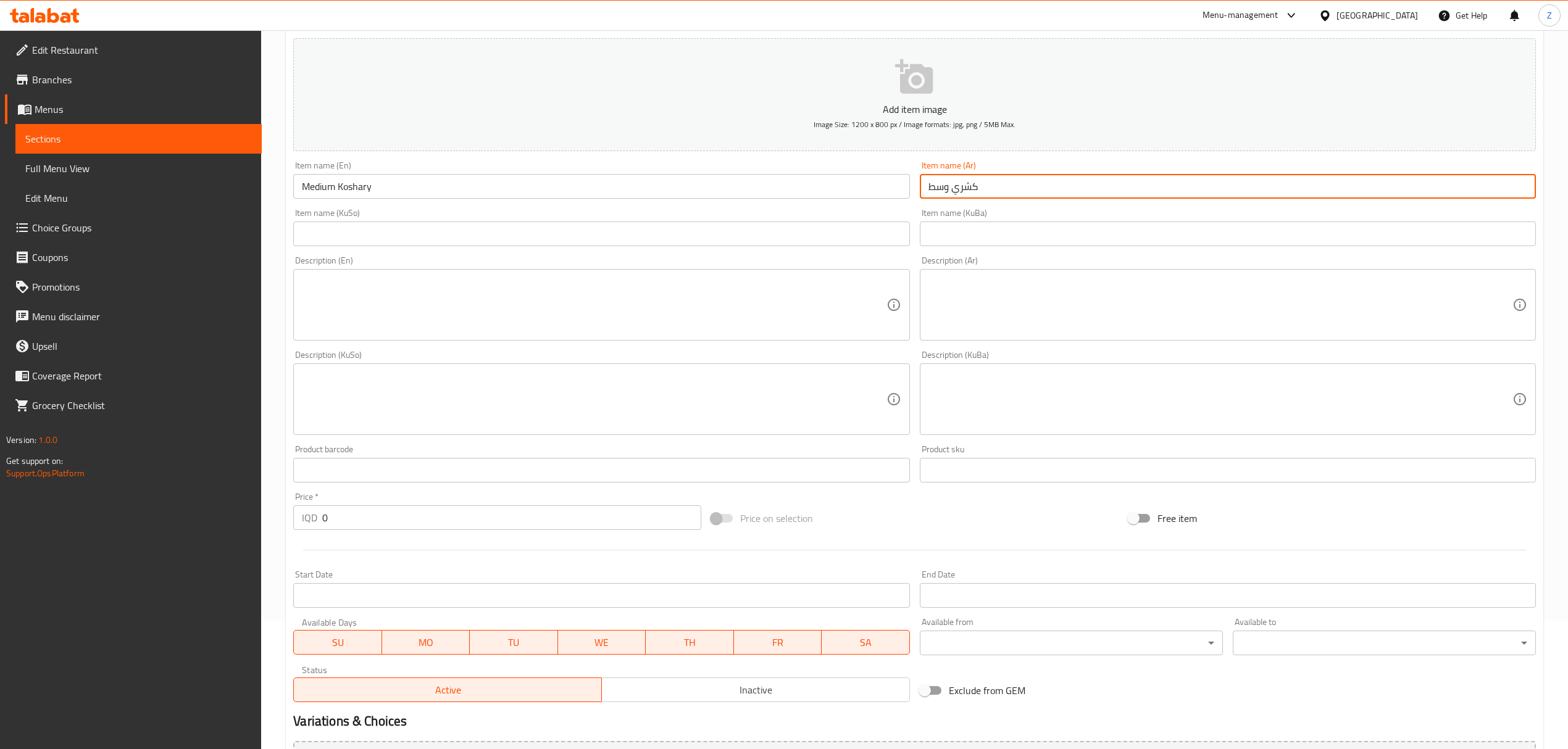
scroll to position [130, 0]
type input "كشري وسط"
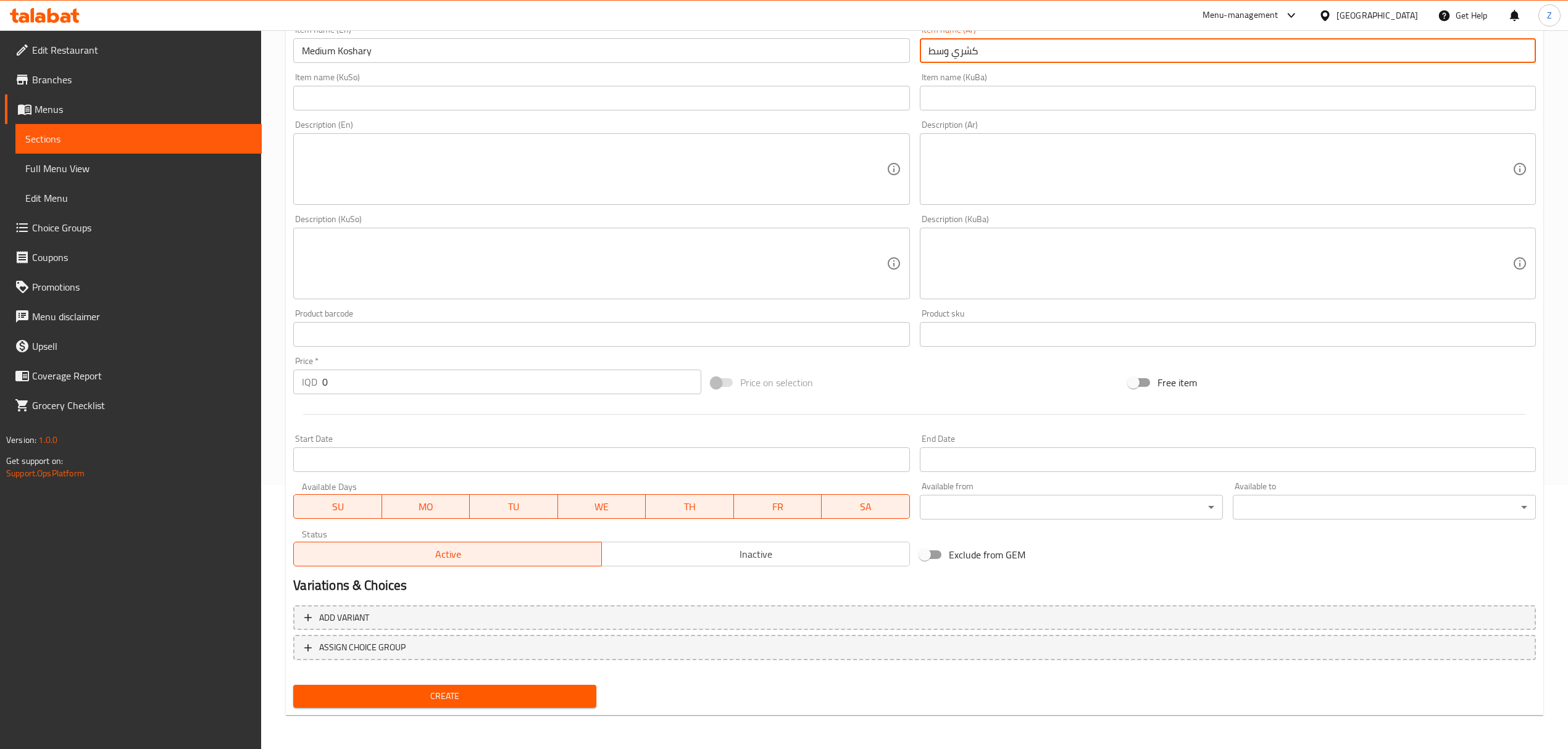
scroll to position [0, 0]
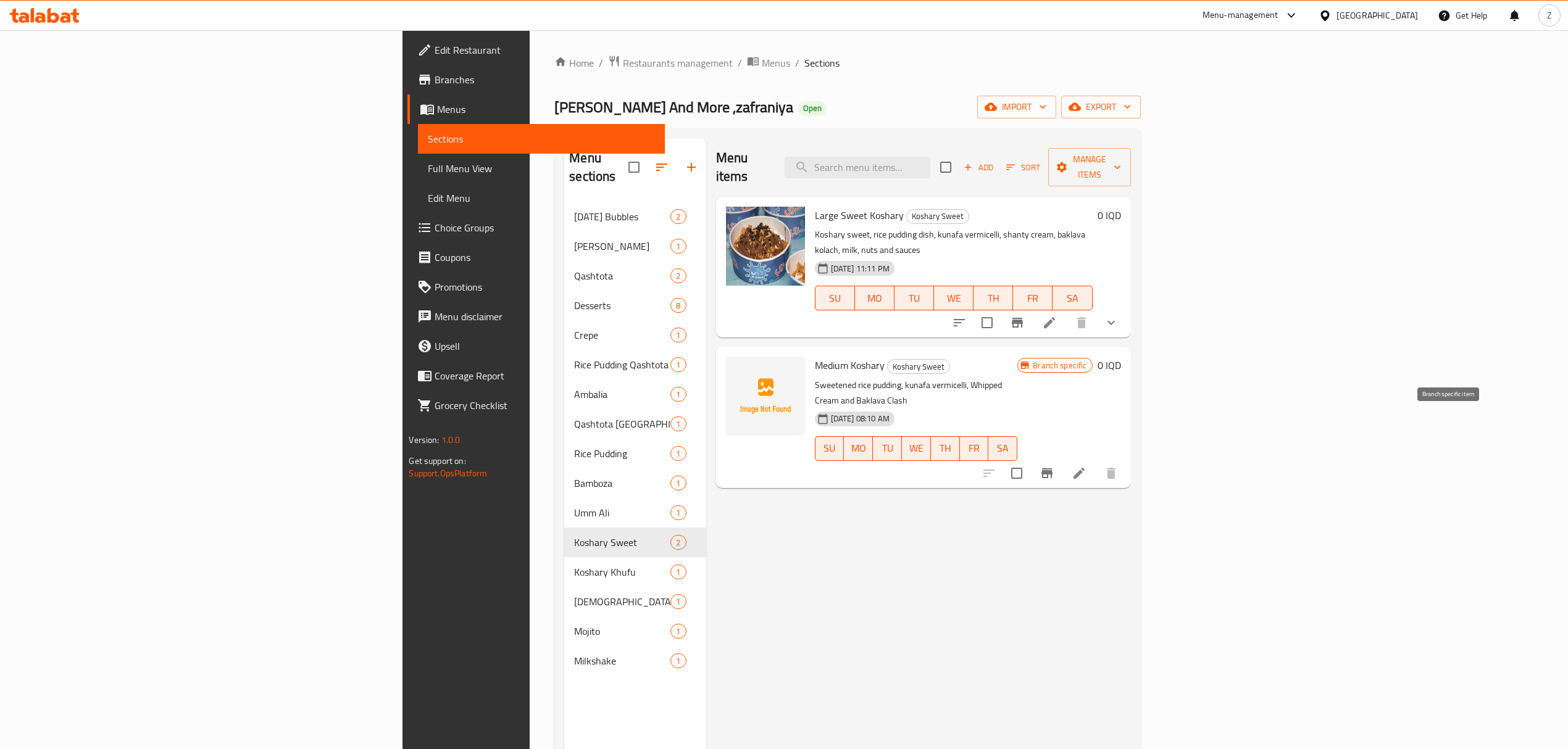
click at [1062, 458] on button "Branch-specific-item" at bounding box center [1047, 473] width 29 height 29
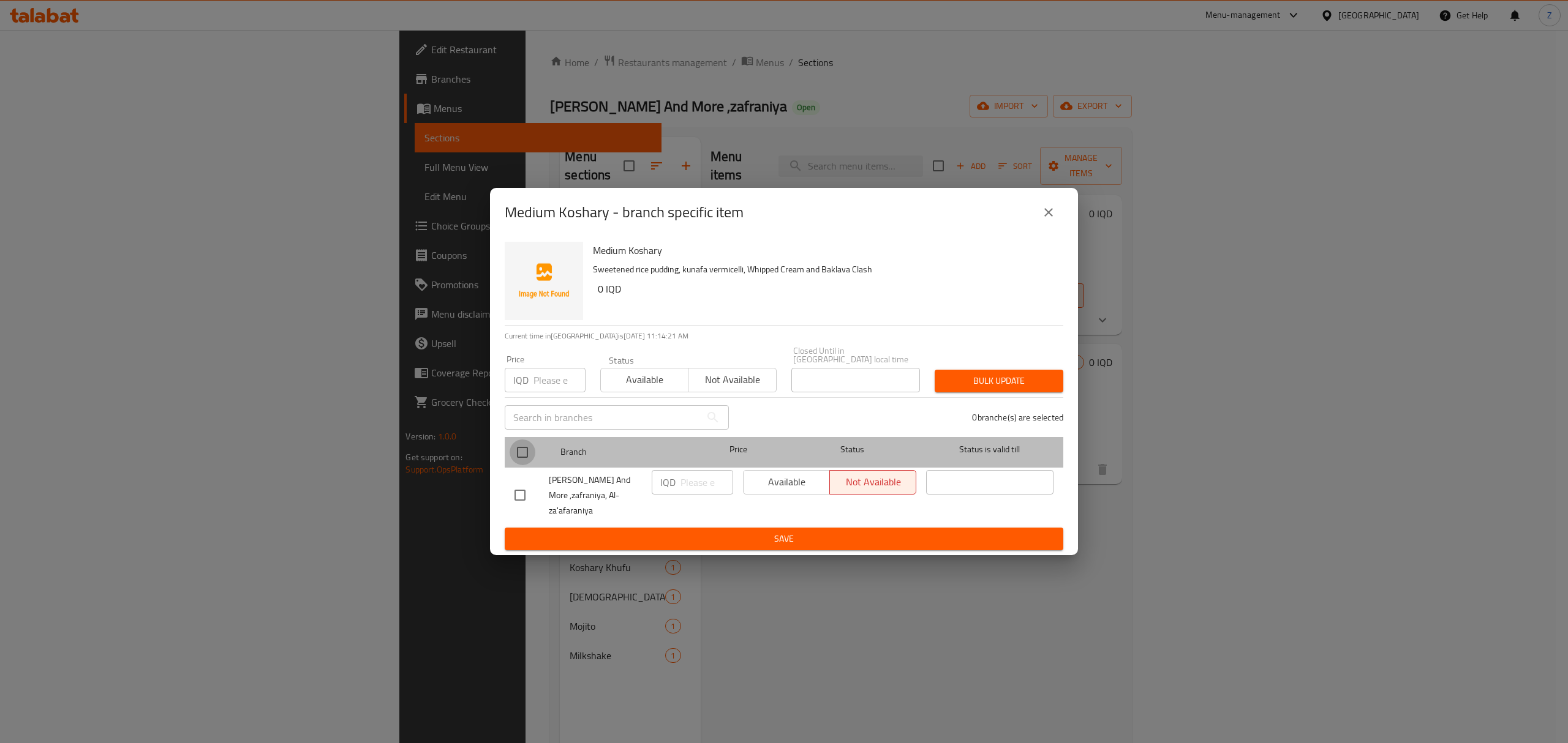
click at [513, 454] on input "checkbox" at bounding box center [522, 452] width 26 height 26
checkbox input "true"
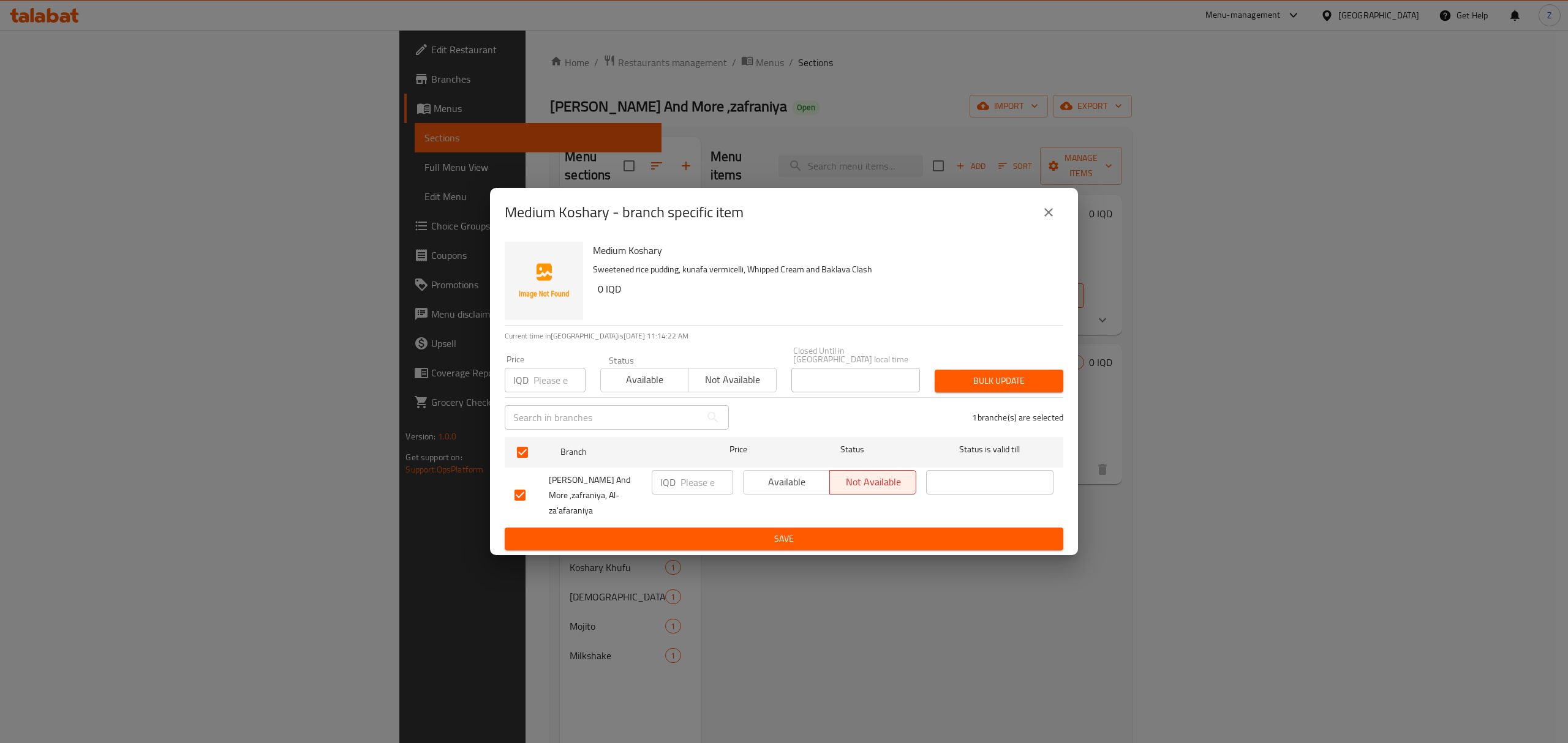
click at [601, 531] on span "Save" at bounding box center [784, 539] width 539 height 15
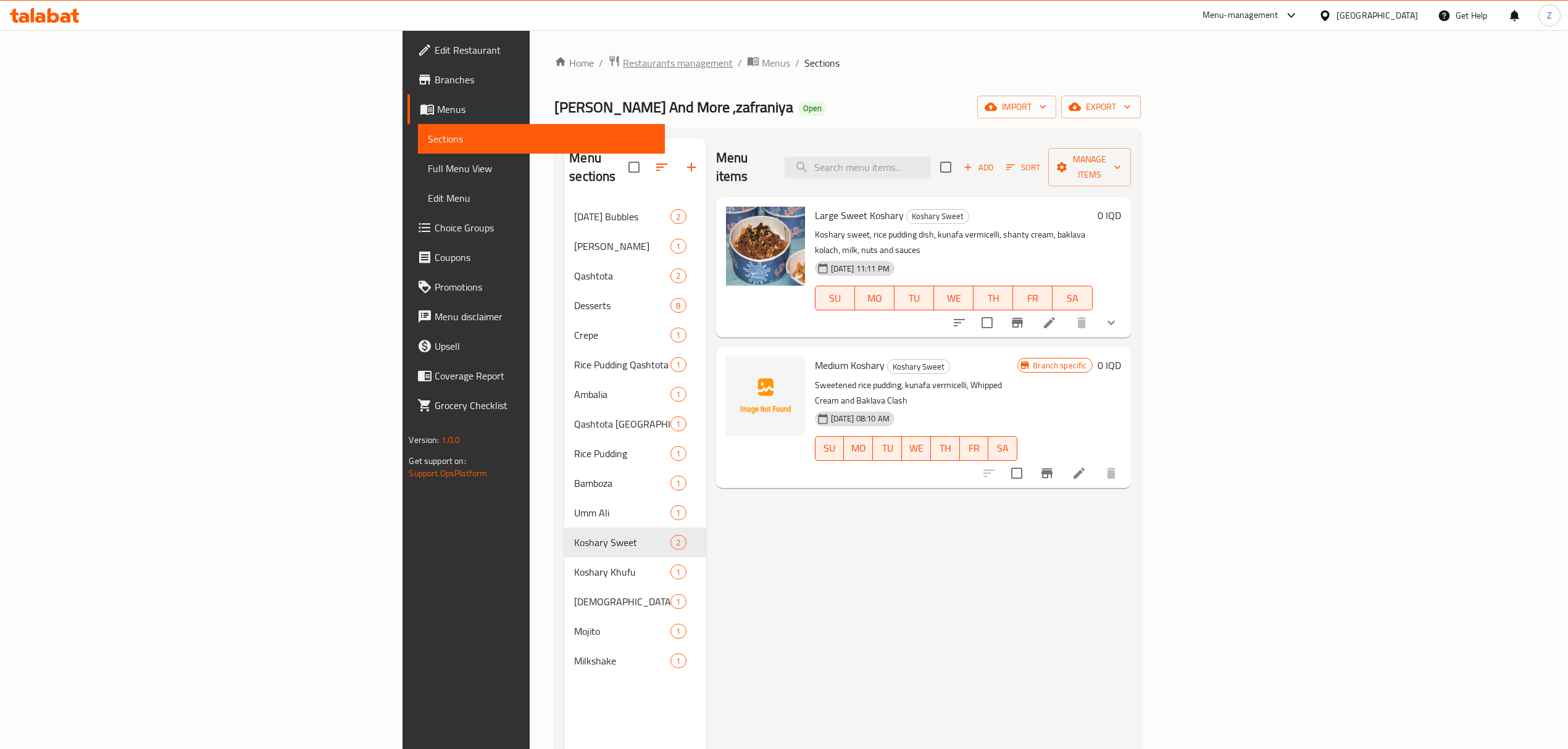
click at [623, 65] on span "Restaurants management" at bounding box center [678, 63] width 110 height 15
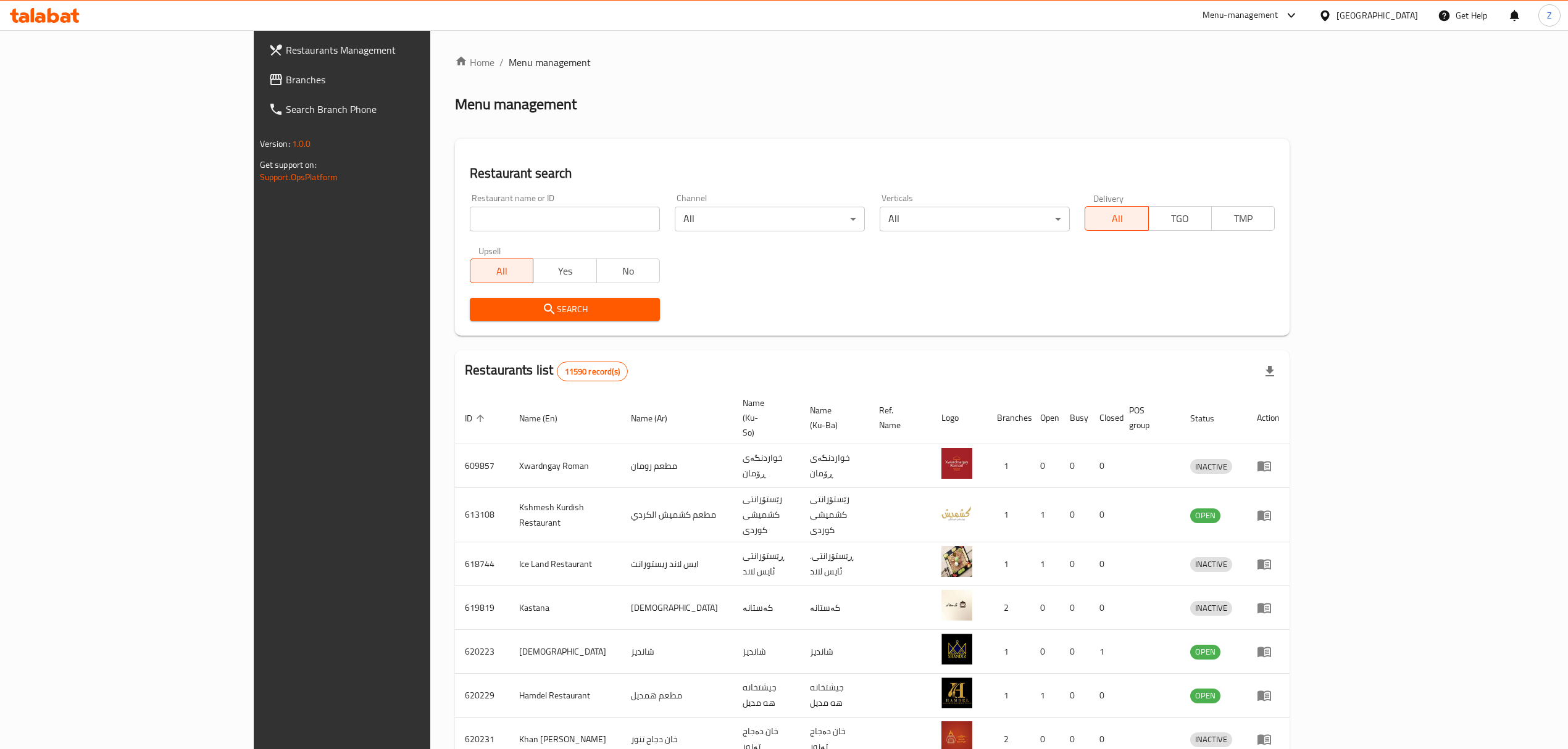
click at [516, 220] on input "search" at bounding box center [565, 219] width 190 height 25
click button "Search" at bounding box center [565, 310] width 190 height 23
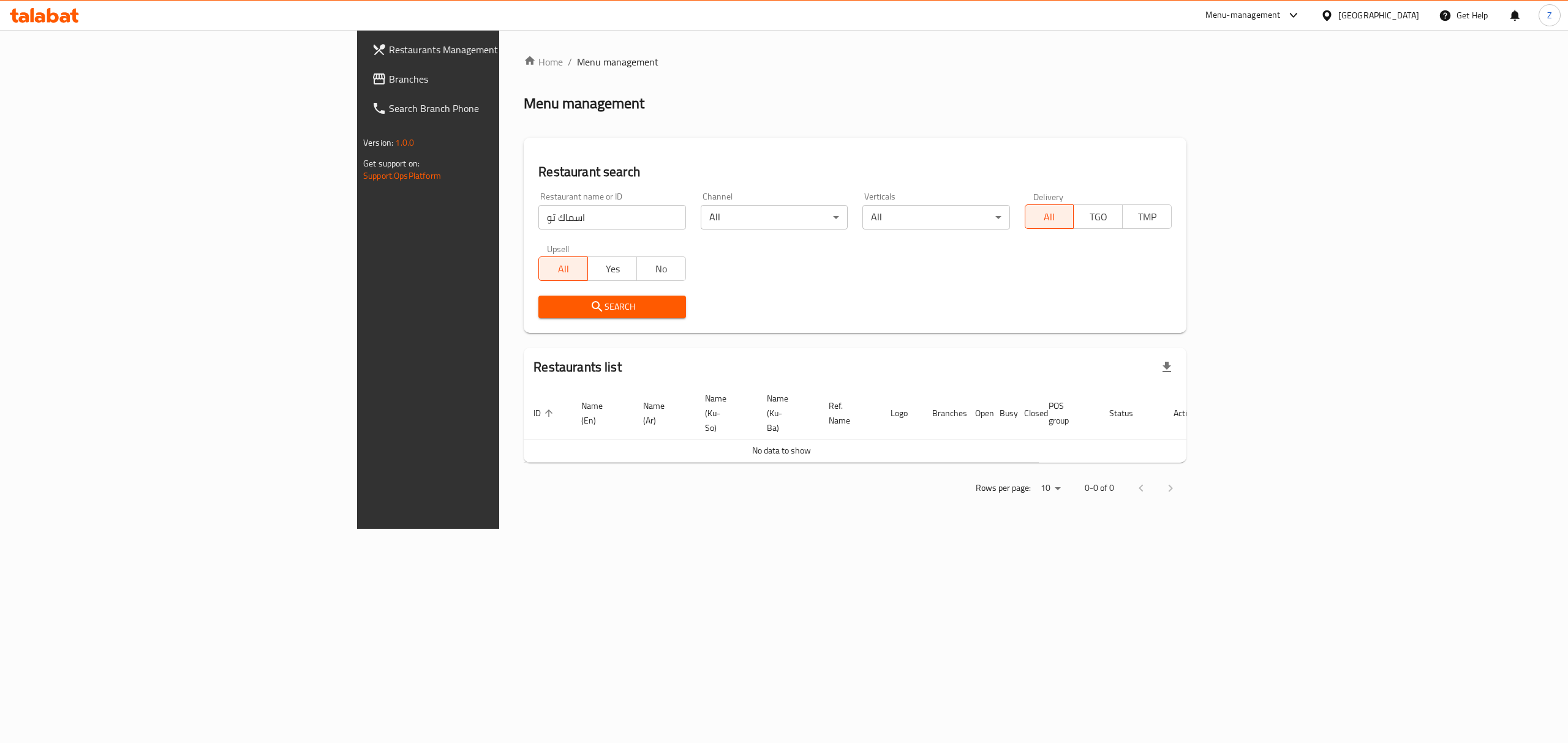
click at [539, 218] on input "اسماك تو" at bounding box center [612, 218] width 147 height 25
click button "Search" at bounding box center [612, 308] width 147 height 23
click at [539, 218] on input "اسماك توجي" at bounding box center [612, 218] width 147 height 25
click at [539, 219] on input "اسماك توجي" at bounding box center [612, 218] width 147 height 25
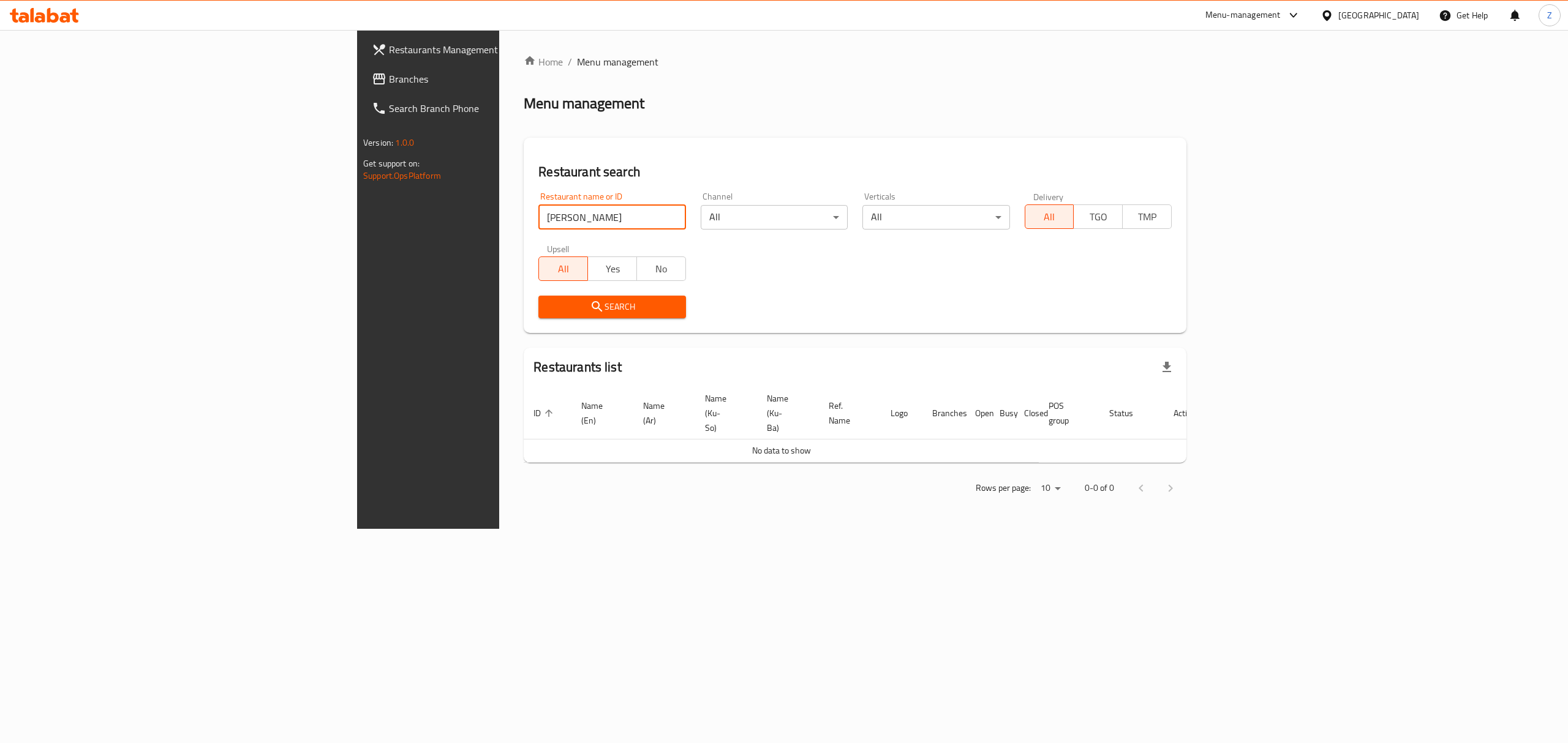
click at [539, 219] on input "اسماك توجي" at bounding box center [612, 218] width 147 height 25
type input "toji"
click button "Search" at bounding box center [612, 308] width 147 height 23
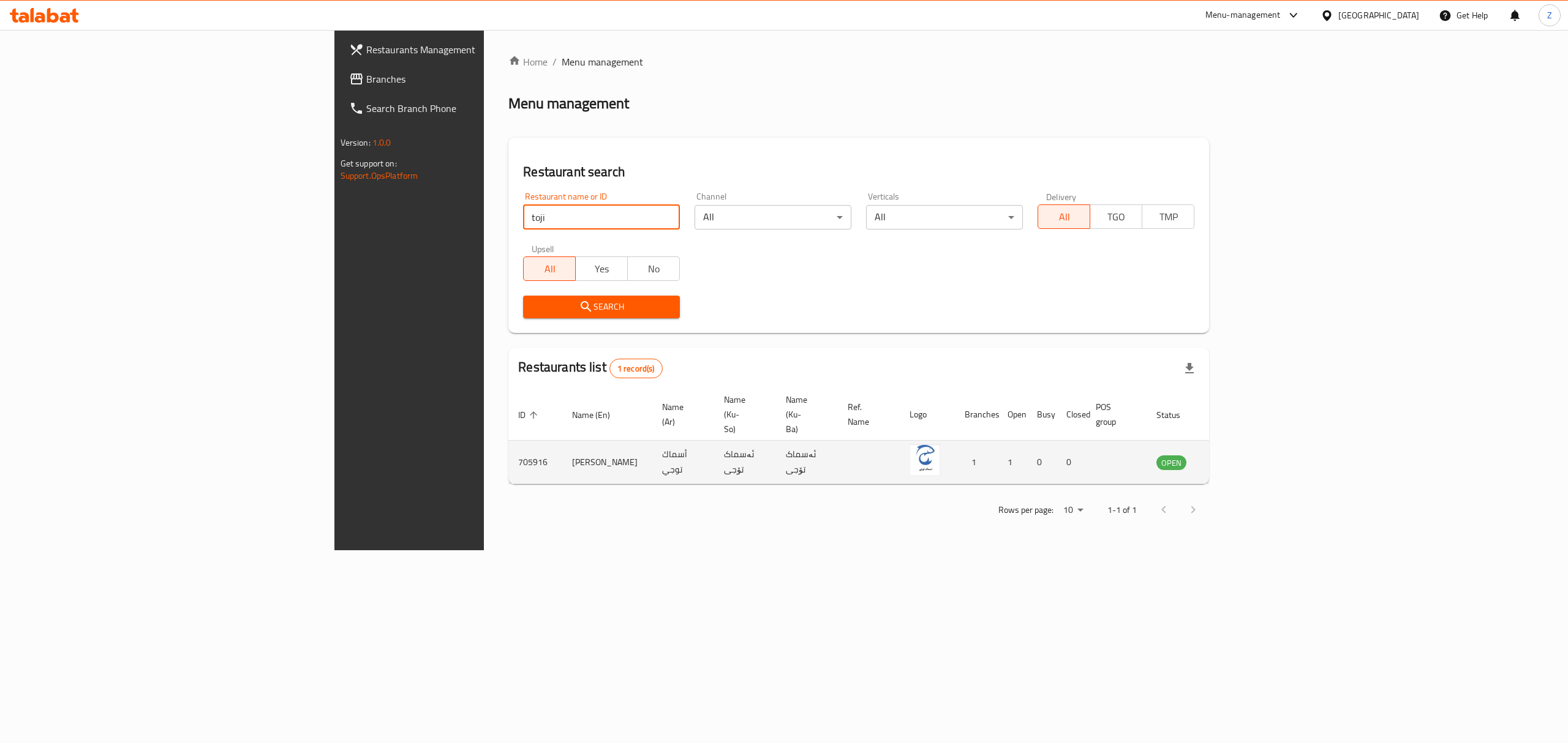
click at [562, 441] on td "Asmak Toji" at bounding box center [607, 462] width 90 height 43
copy td "Asmak Toji"
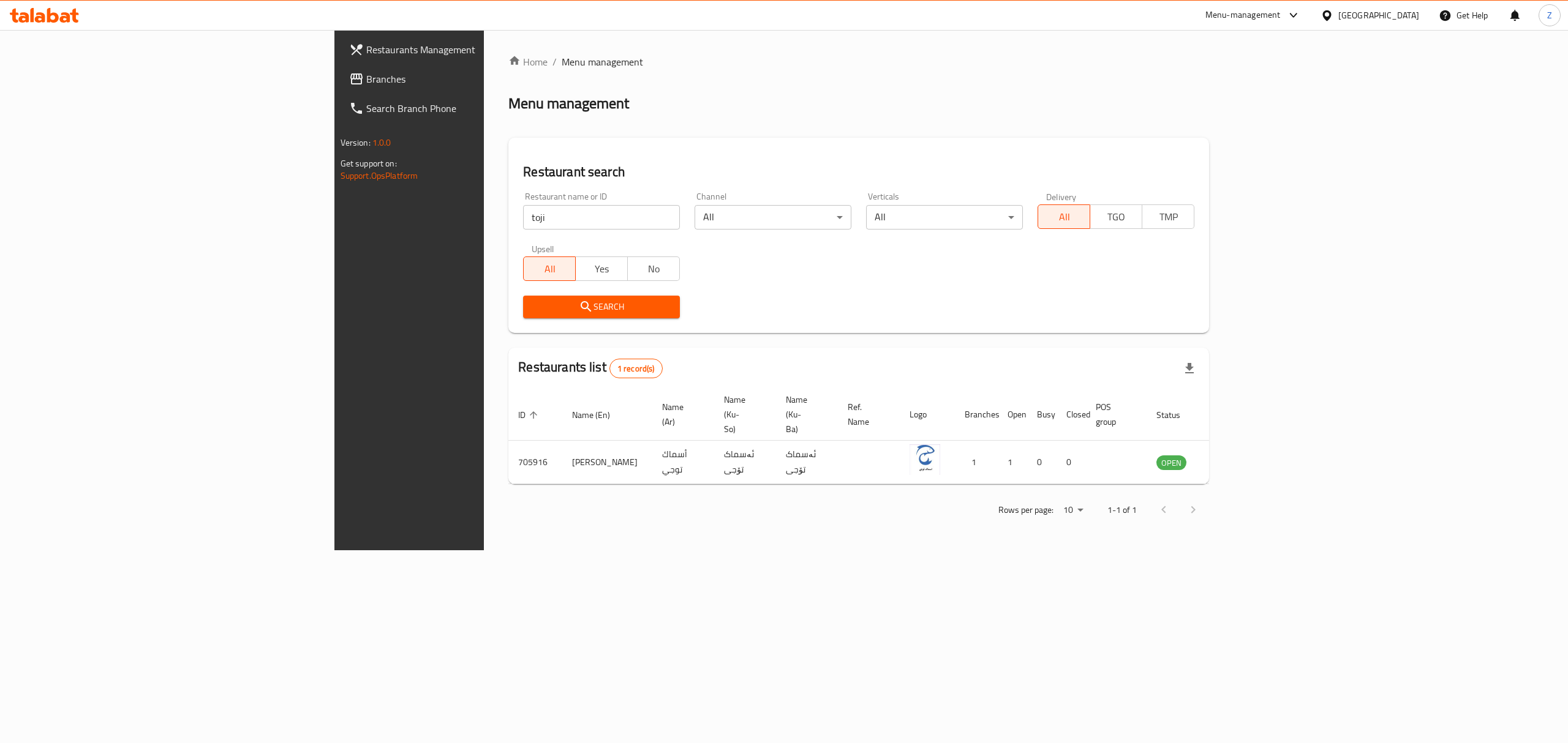
click at [1311, 25] on div "Menu-management" at bounding box center [1252, 15] width 115 height 29
click at [1281, 13] on div "Menu-management" at bounding box center [1242, 15] width 75 height 15
click at [1291, 82] on div "Agent Campaigns Center" at bounding box center [1240, 83] width 112 height 28
